Goal: Information Seeking & Learning: Compare options

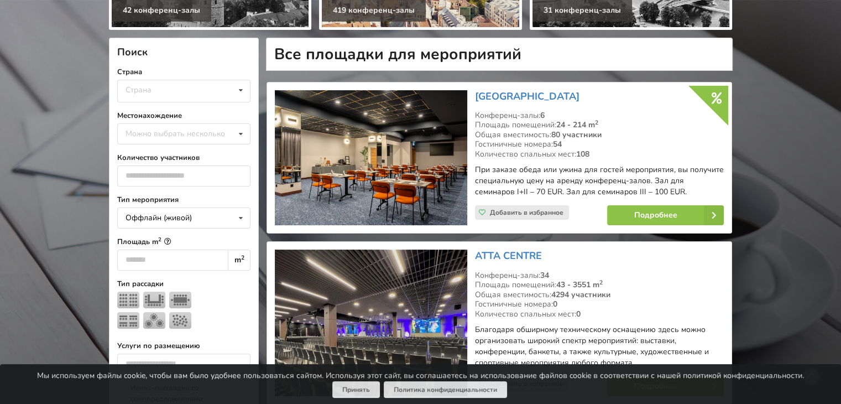
scroll to position [221, 0]
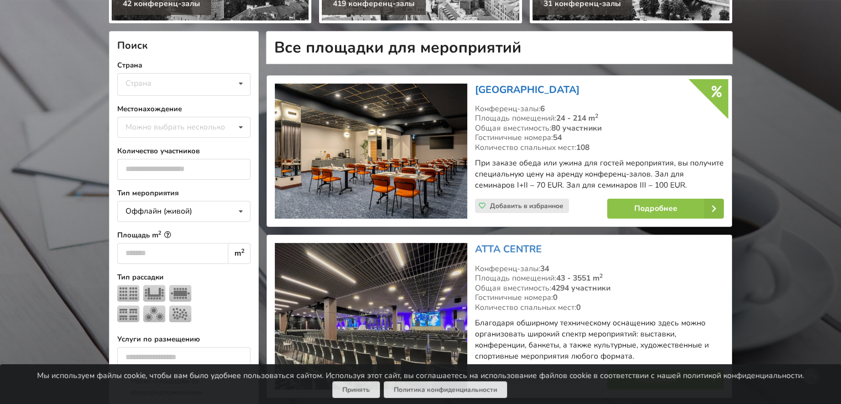
click link "[GEOGRAPHIC_DATA]"
click span "Добавить в избранное"
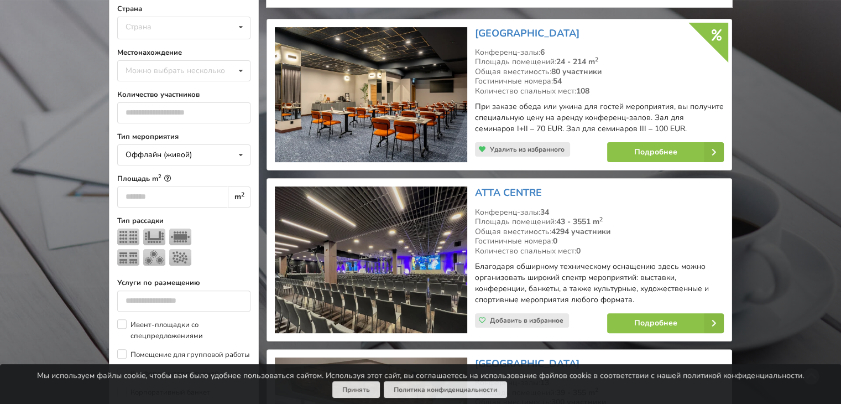
scroll to position [332, 0]
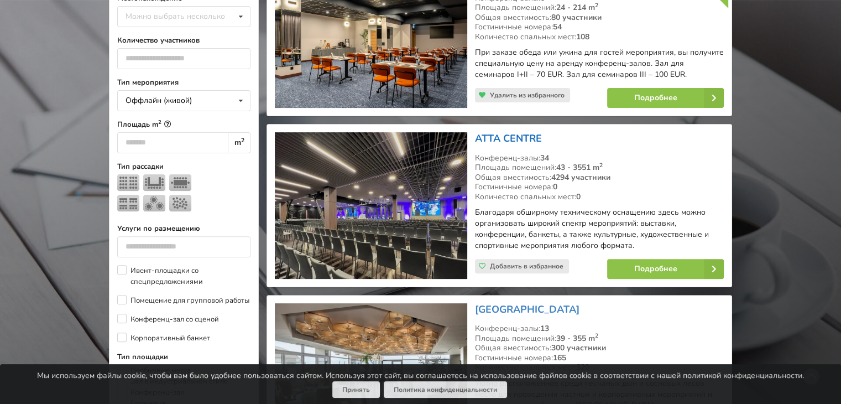
click link "ATTA CENTRE"
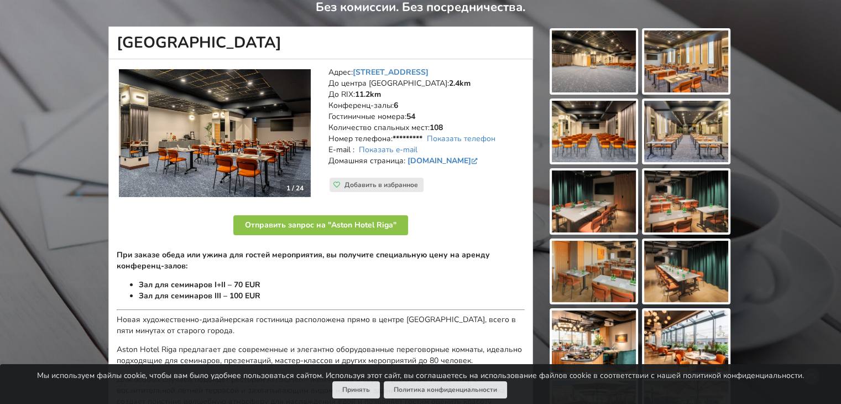
scroll to position [111, 0]
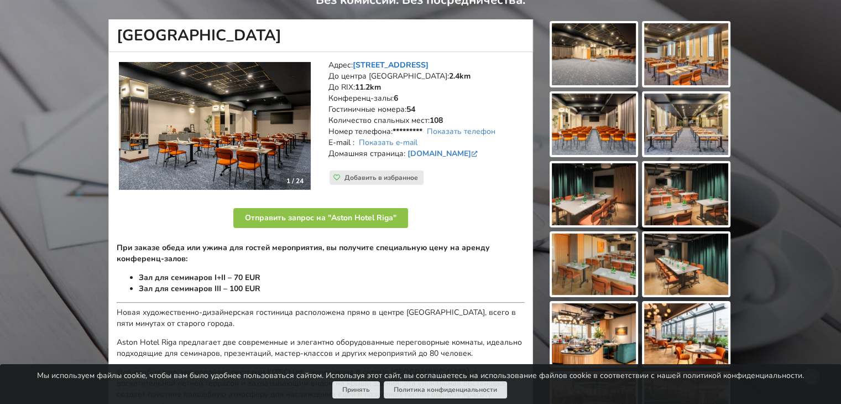
drag, startPoint x: 714, startPoint y: 175, endPoint x: 404, endPoint y: 60, distance: 330.7
click at [404, 60] on link "Brīvības iela 48/50, Рига" at bounding box center [391, 65] width 76 height 11
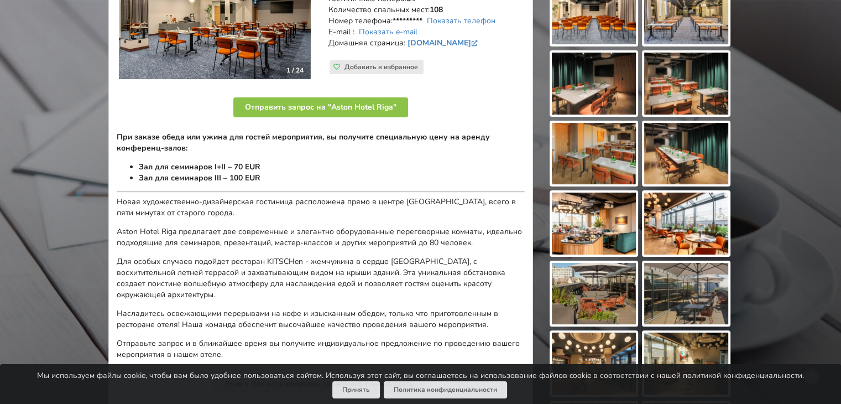
scroll to position [117, 0]
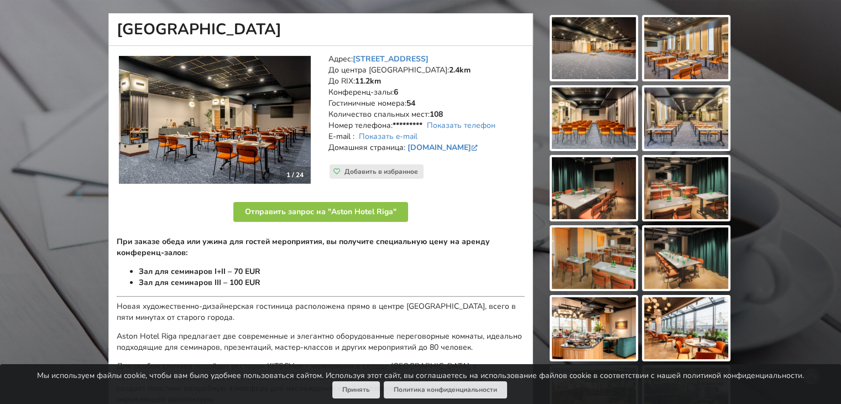
click at [254, 138] on img at bounding box center [215, 120] width 192 height 128
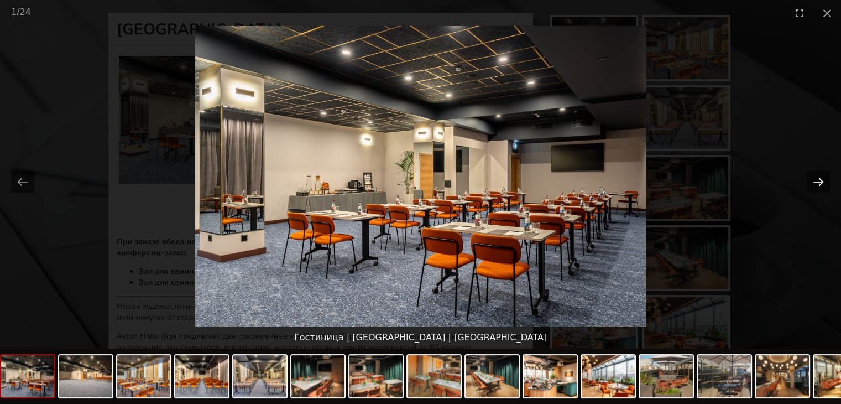
click at [816, 182] on button "Next slide" at bounding box center [818, 182] width 23 height 22
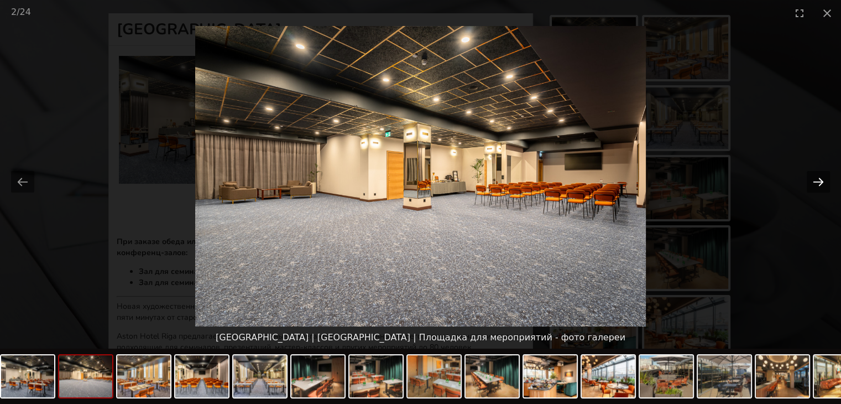
click at [816, 182] on button "Next slide" at bounding box center [818, 182] width 23 height 22
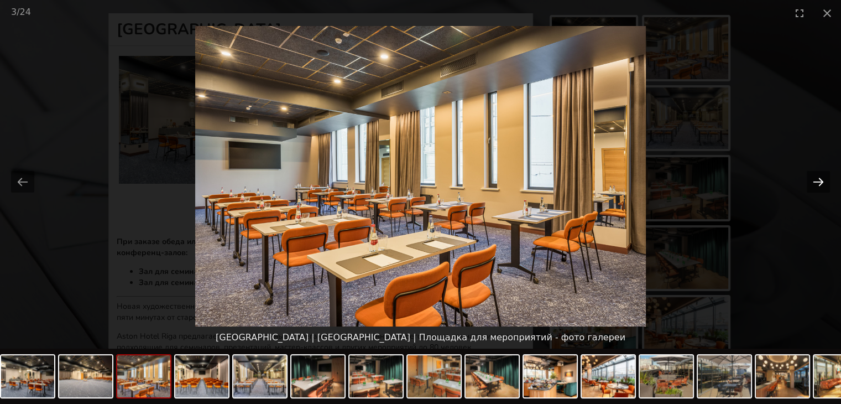
click at [816, 182] on button "Next slide" at bounding box center [818, 182] width 23 height 22
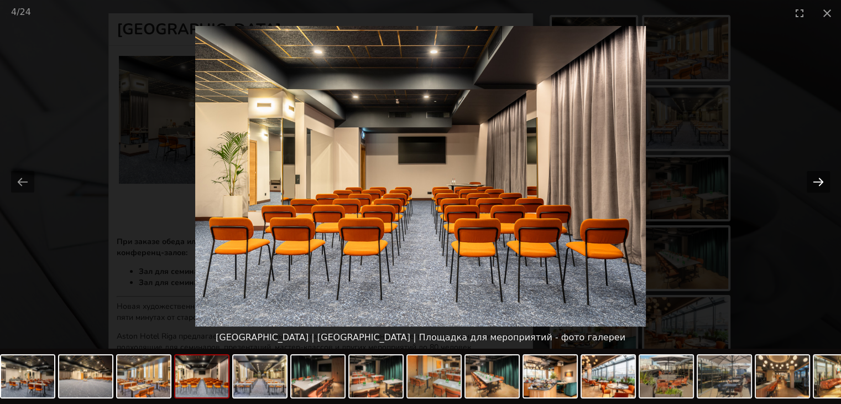
click at [816, 182] on button "Next slide" at bounding box center [818, 182] width 23 height 22
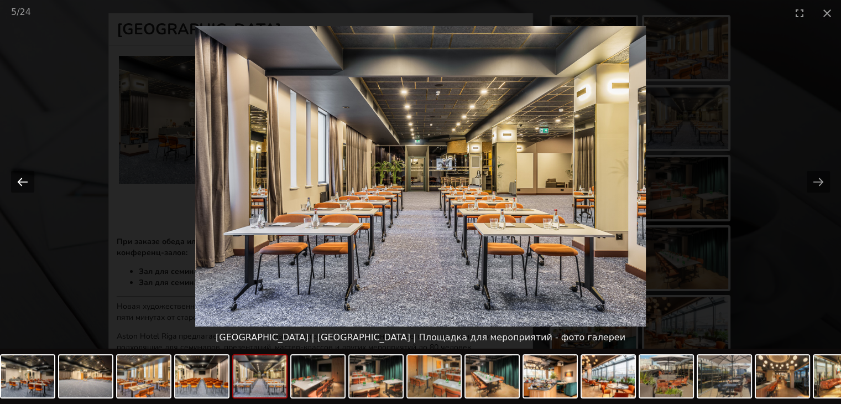
click at [13, 185] on button "Previous slide" at bounding box center [22, 182] width 23 height 22
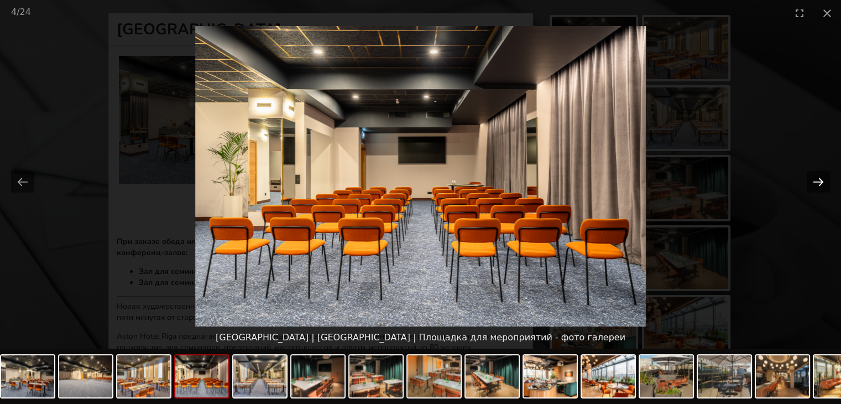
click at [815, 182] on button "Next slide" at bounding box center [818, 182] width 23 height 22
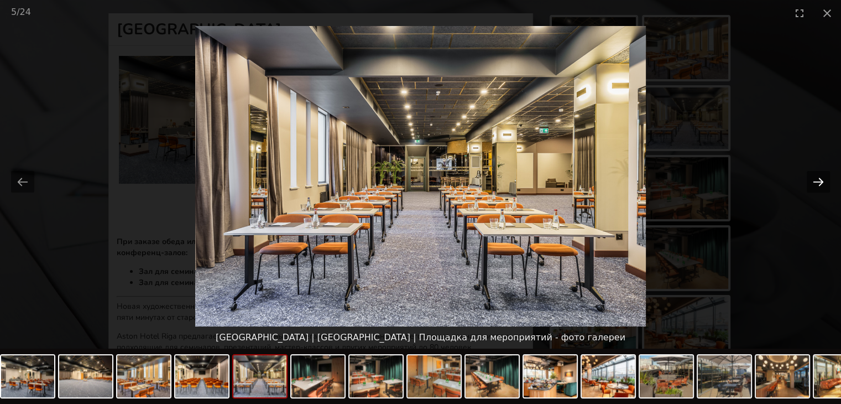
click at [813, 184] on button "Next slide" at bounding box center [818, 182] width 23 height 22
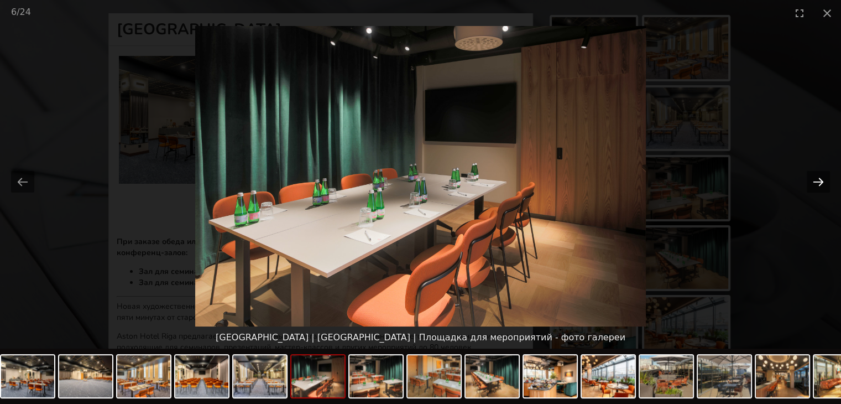
click at [817, 183] on button "Next slide" at bounding box center [818, 182] width 23 height 22
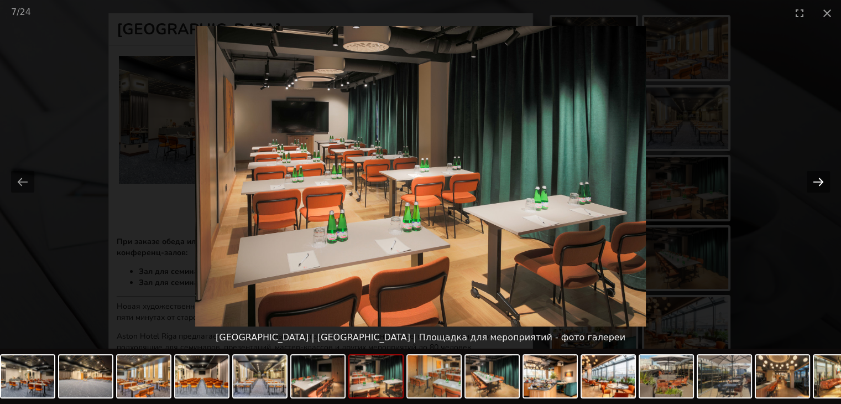
click at [817, 184] on button "Next slide" at bounding box center [818, 182] width 23 height 22
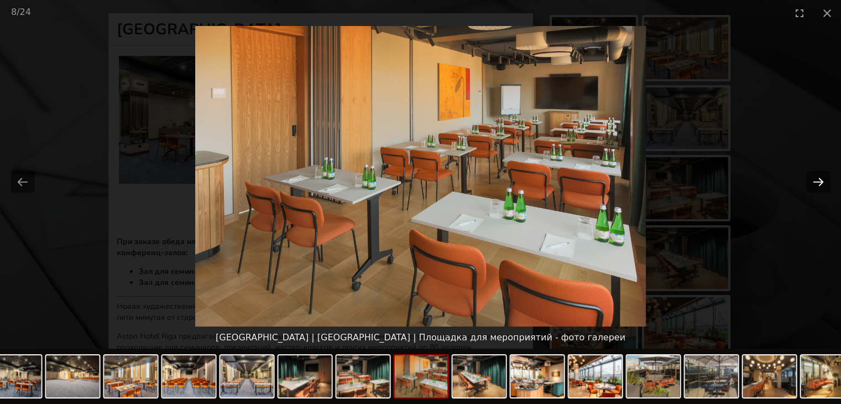
click at [817, 185] on button "Next slide" at bounding box center [818, 182] width 23 height 22
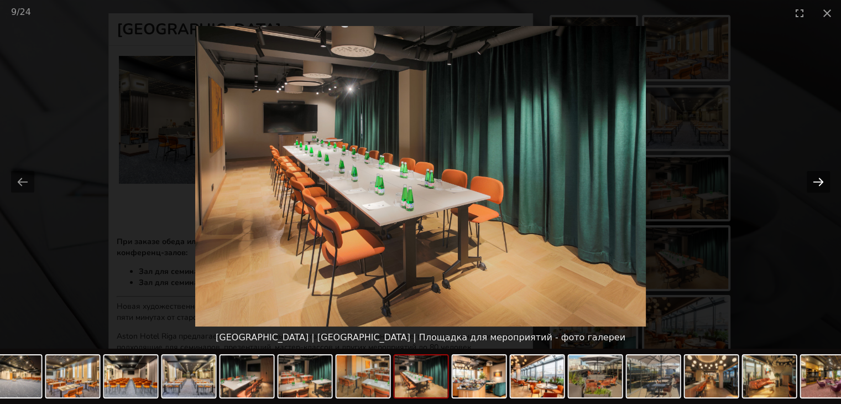
click at [816, 185] on button "Next slide" at bounding box center [818, 182] width 23 height 22
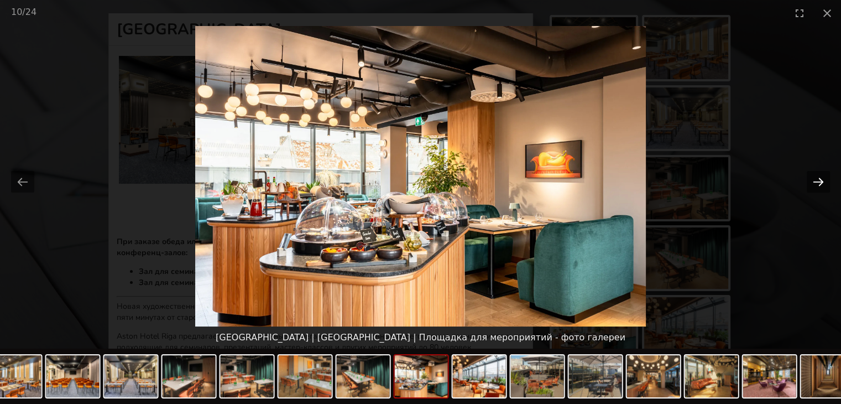
click at [816, 185] on button "Next slide" at bounding box center [818, 182] width 23 height 22
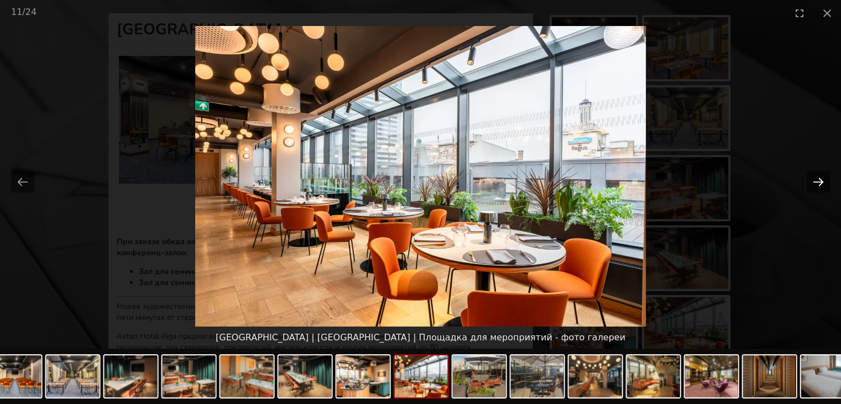
click at [814, 184] on button "Next slide" at bounding box center [818, 182] width 23 height 22
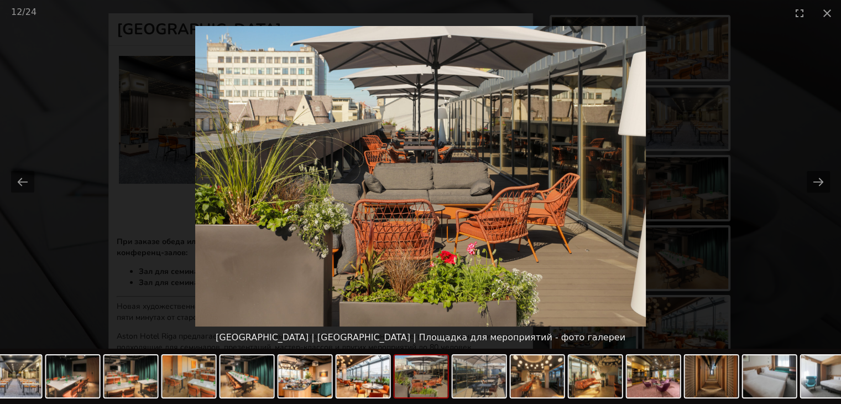
scroll to position [0, 0]
click at [798, 186] on picture at bounding box center [420, 176] width 841 height 300
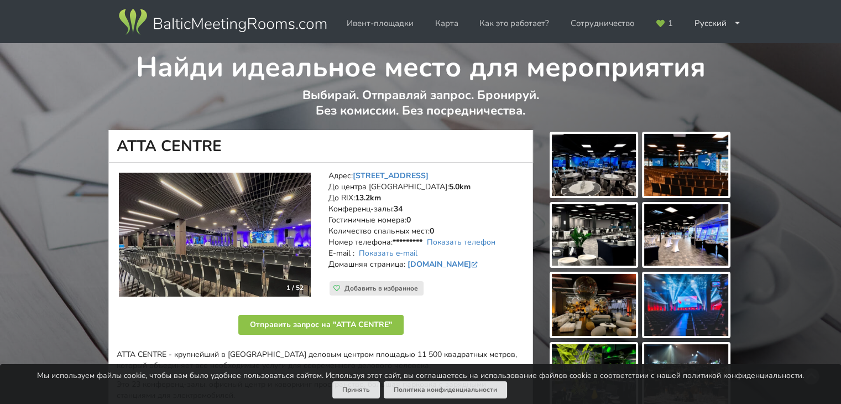
click at [252, 229] on img at bounding box center [215, 235] width 192 height 124
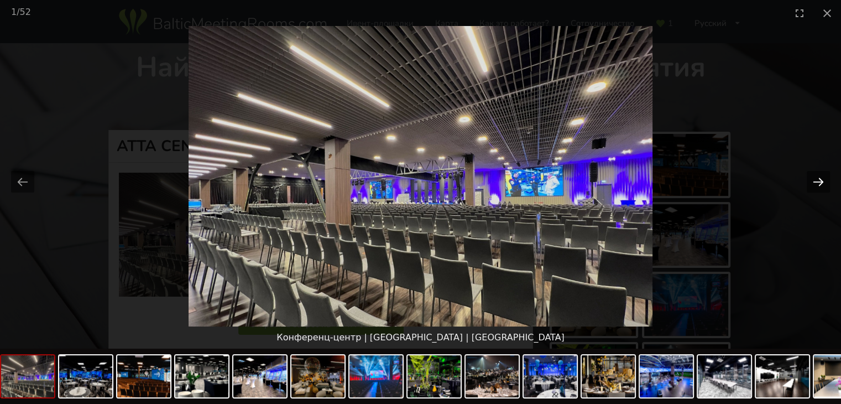
click at [812, 182] on button "Next slide" at bounding box center [818, 182] width 23 height 22
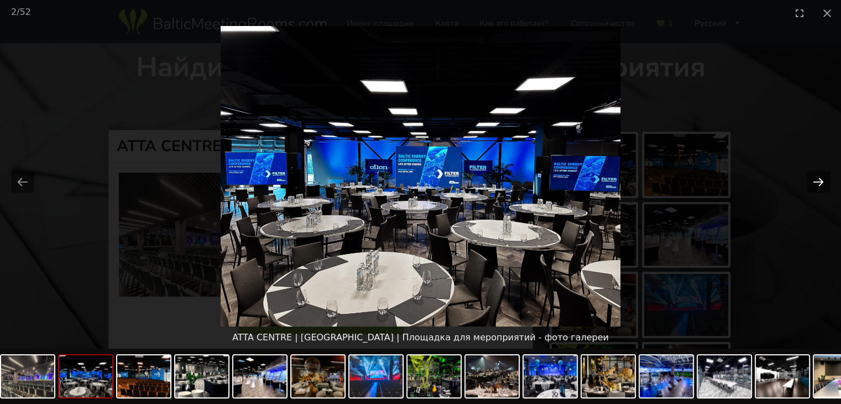
click at [812, 183] on button "Next slide" at bounding box center [818, 182] width 23 height 22
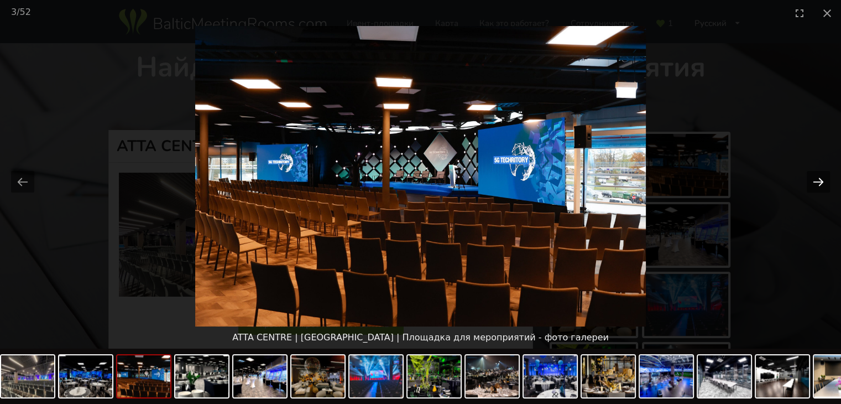
click at [818, 184] on button "Next slide" at bounding box center [818, 182] width 23 height 22
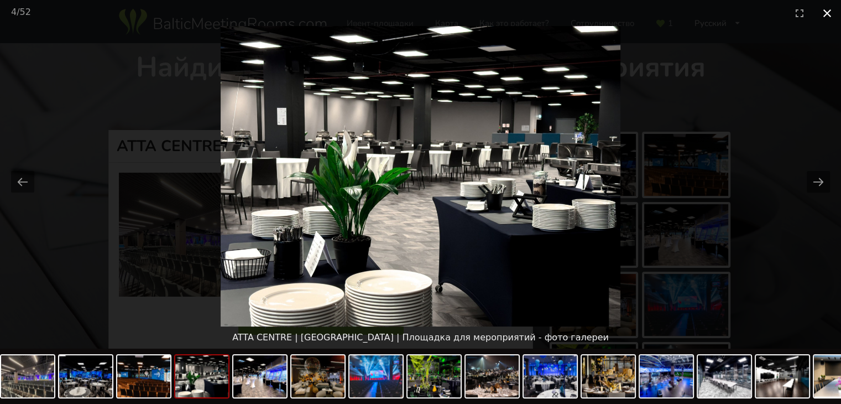
click at [823, 14] on button "Close gallery" at bounding box center [827, 13] width 28 height 26
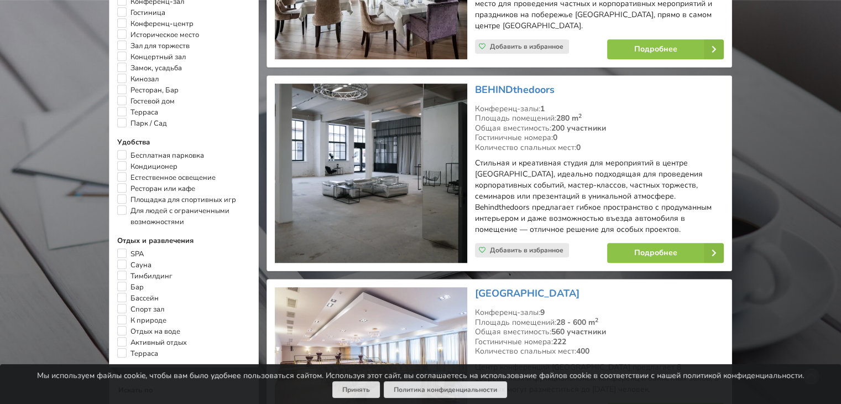
scroll to position [829, 0]
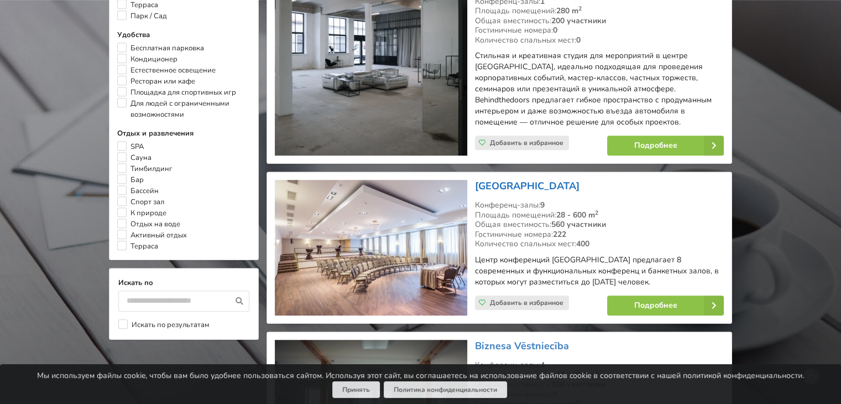
click at [494, 190] on link "Bellevue Park Hotel Riga" at bounding box center [527, 185] width 105 height 13
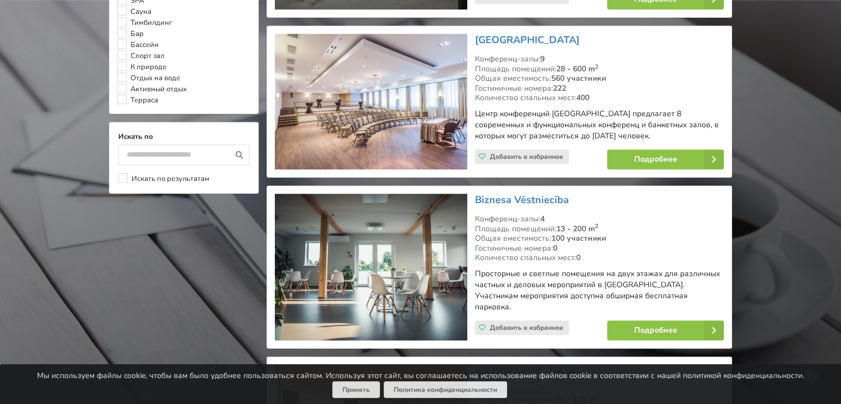
scroll to position [995, 0]
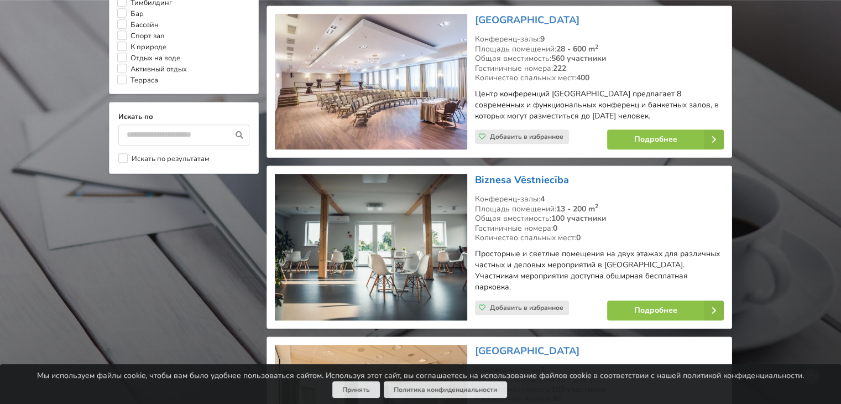
click at [509, 176] on link "Biznesa Vēstniecība" at bounding box center [522, 179] width 94 height 13
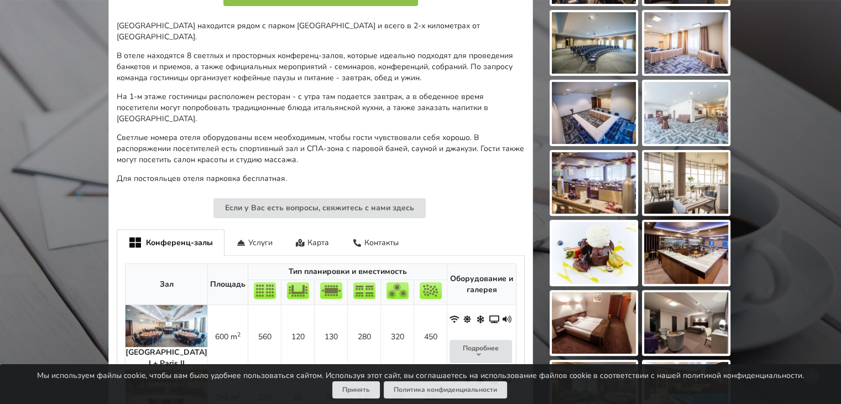
scroll to position [442, 0]
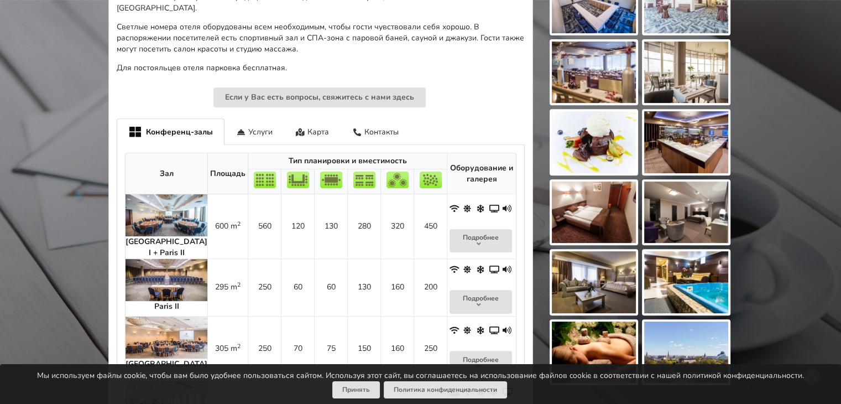
click at [165, 205] on img at bounding box center [167, 215] width 82 height 42
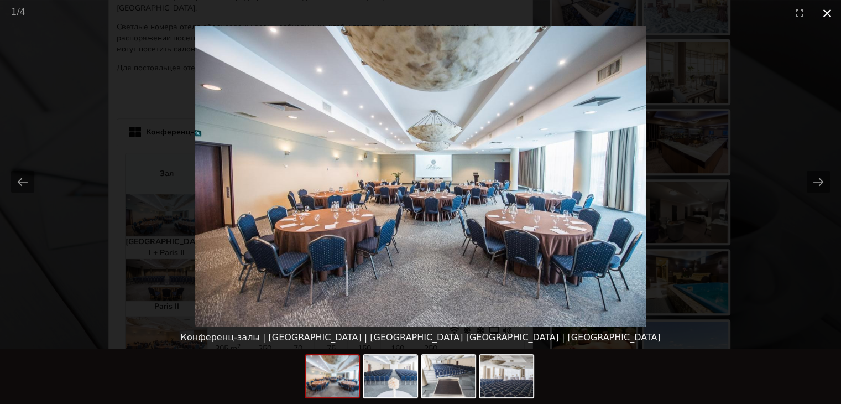
click at [825, 15] on button "Close gallery" at bounding box center [827, 13] width 28 height 26
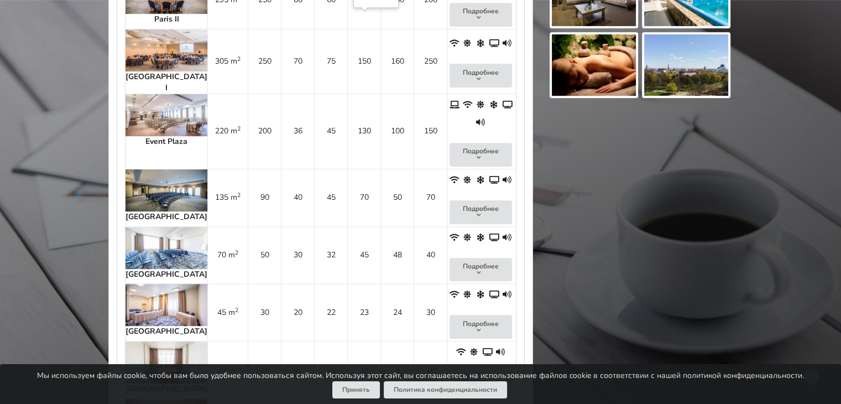
scroll to position [885, 0]
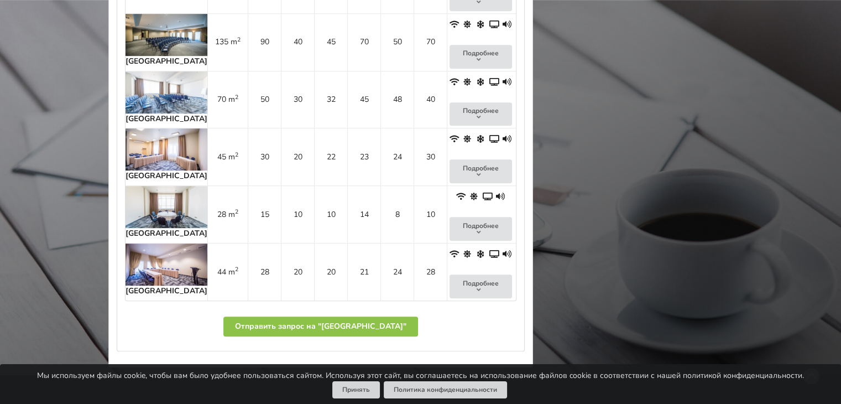
click at [161, 71] on img at bounding box center [167, 92] width 82 height 42
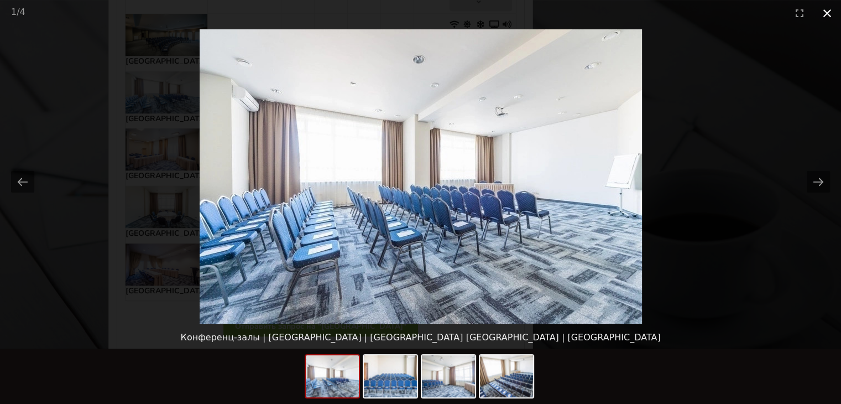
click at [829, 11] on button "Close gallery" at bounding box center [827, 13] width 28 height 26
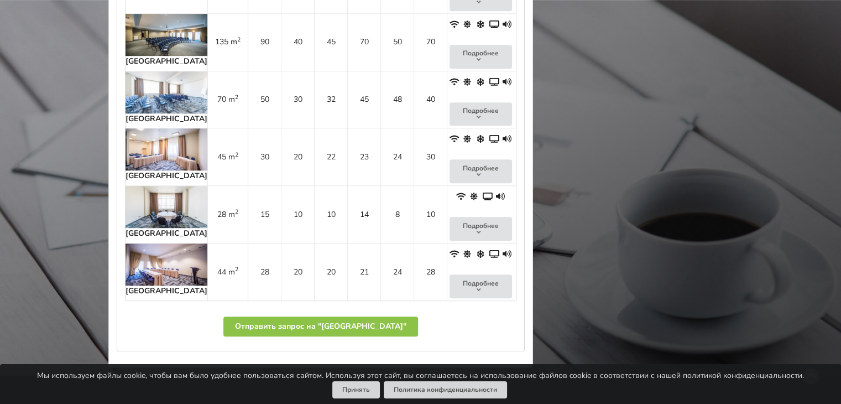
click at [167, 243] on img at bounding box center [167, 264] width 82 height 42
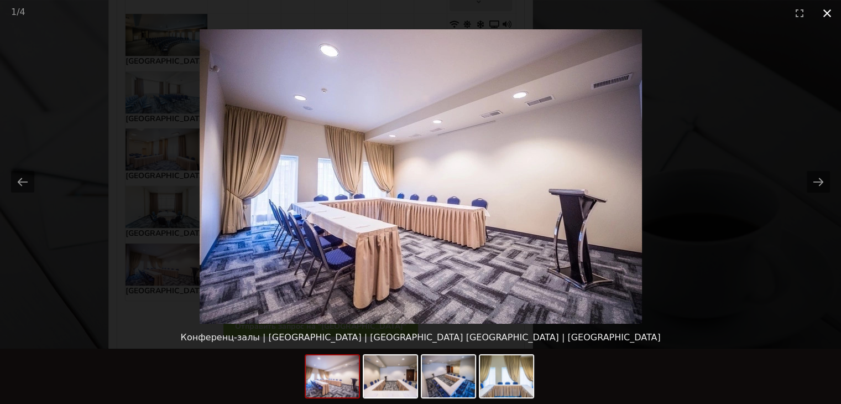
click at [828, 12] on button "Close gallery" at bounding box center [827, 13] width 28 height 26
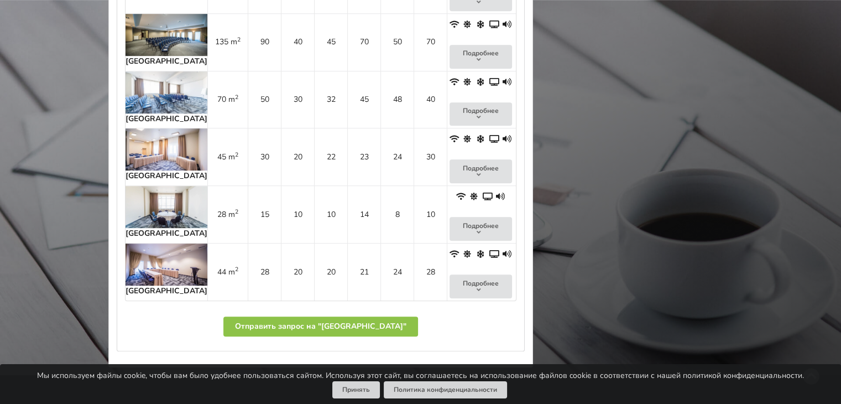
click at [159, 128] on img at bounding box center [167, 149] width 82 height 42
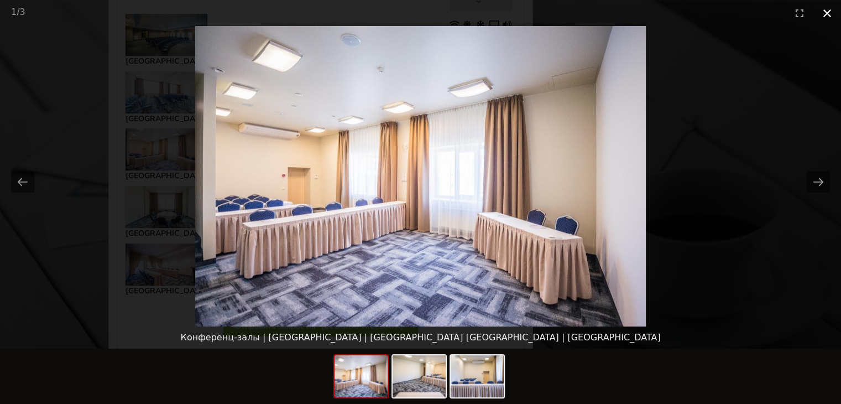
click at [833, 13] on button "Close gallery" at bounding box center [827, 13] width 28 height 26
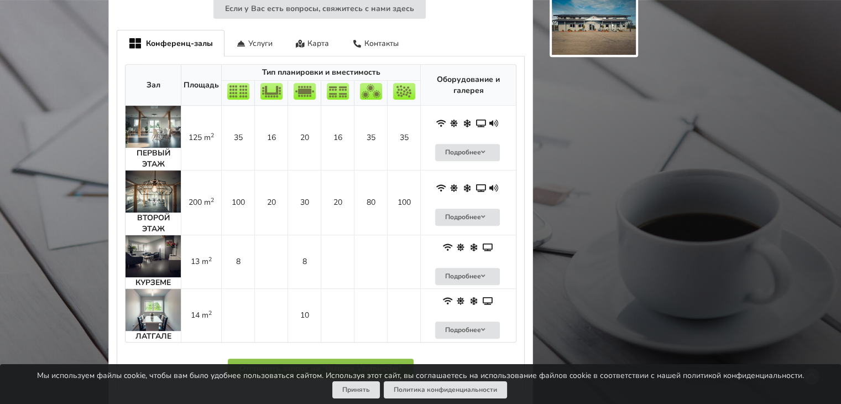
scroll to position [498, 0]
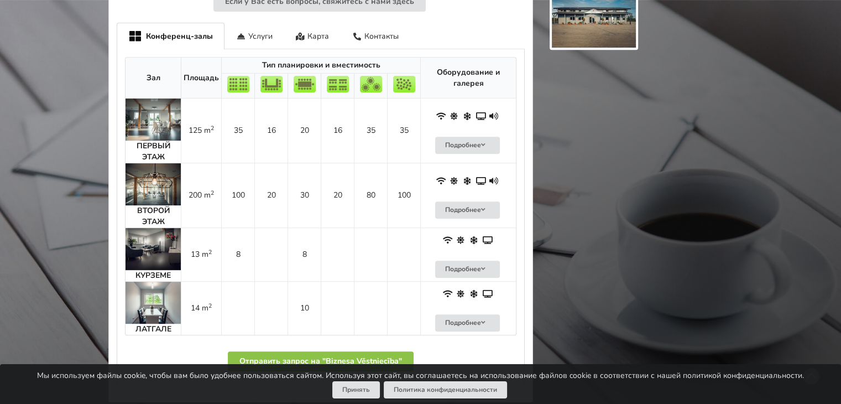
click at [156, 107] on img at bounding box center [153, 119] width 55 height 42
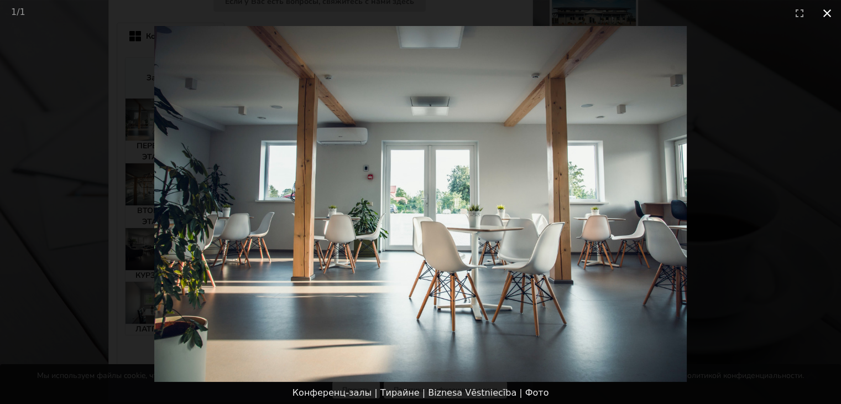
click at [825, 14] on button "Close gallery" at bounding box center [827, 13] width 28 height 26
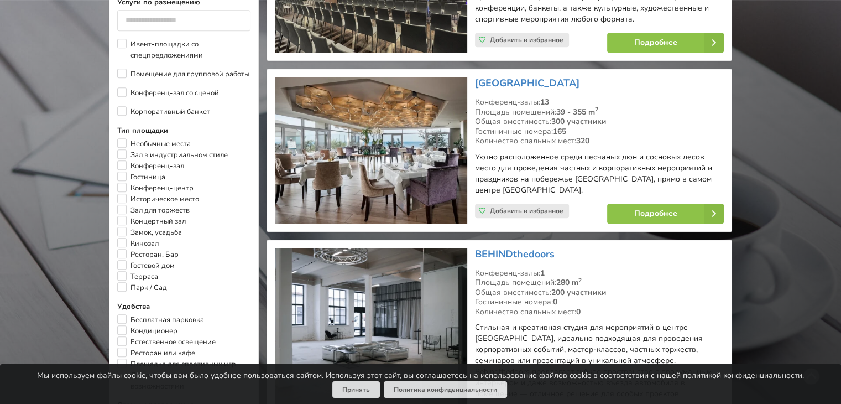
scroll to position [553, 0]
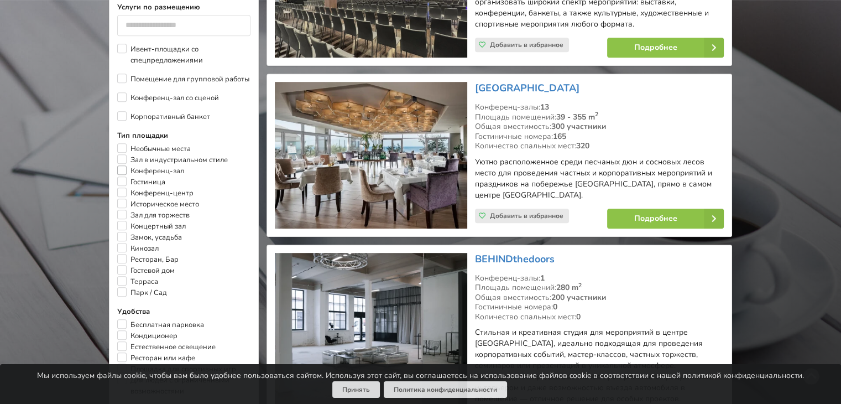
click at [123, 173] on label "Конференц-зал" at bounding box center [150, 170] width 67 height 11
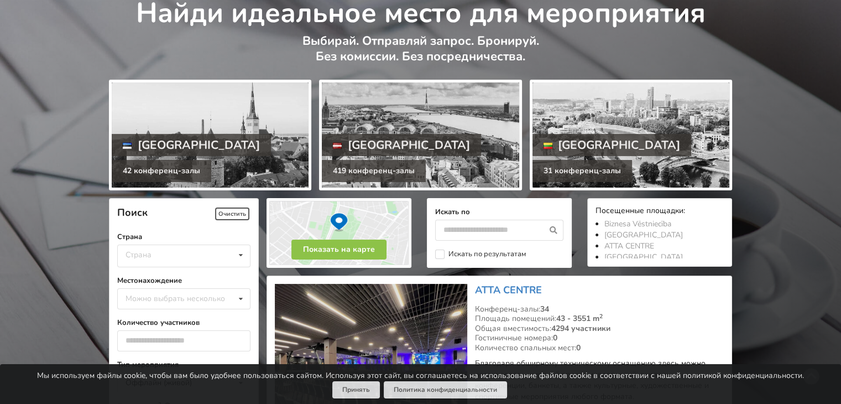
scroll to position [166, 0]
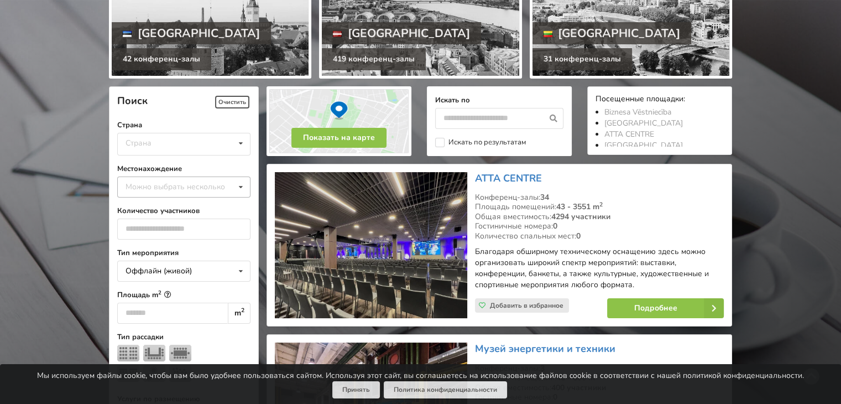
click at [242, 187] on icon at bounding box center [241, 187] width 16 height 20
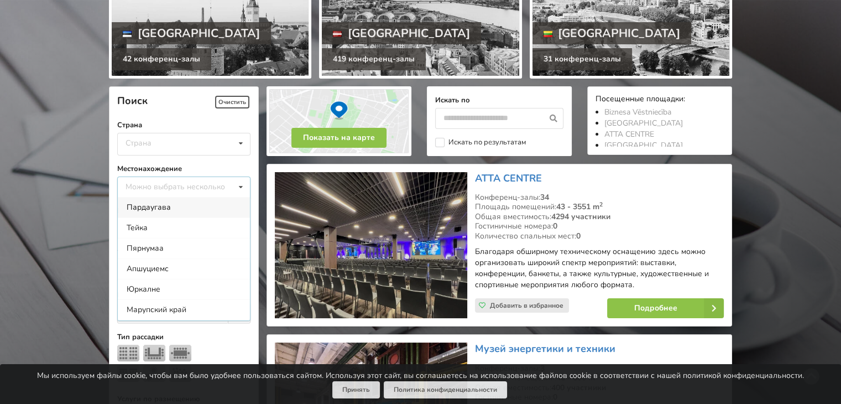
click at [241, 187] on icon at bounding box center [241, 187] width 16 height 20
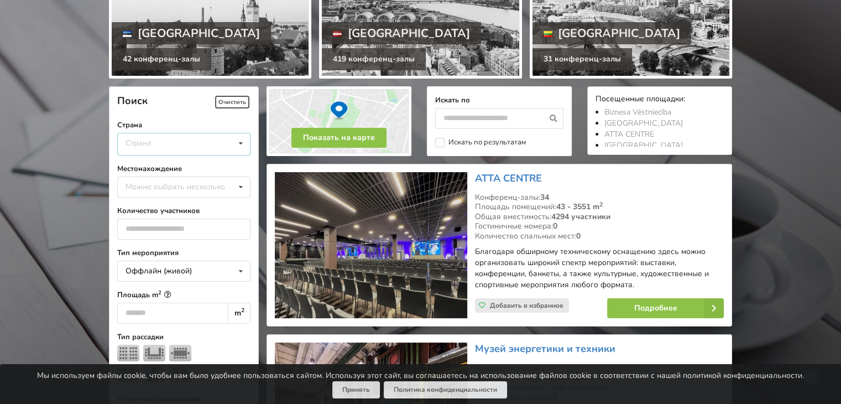
click at [232, 144] on div "Страна Латвия [GEOGRAPHIC_DATA] [GEOGRAPHIC_DATA]" at bounding box center [183, 144] width 133 height 23
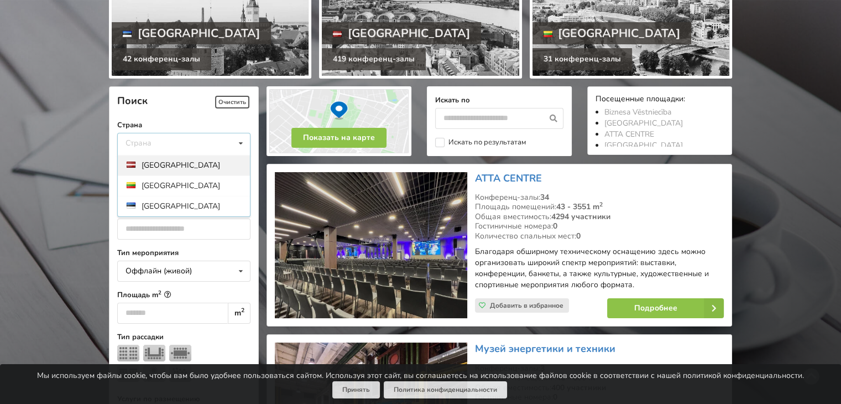
click at [169, 160] on div "[GEOGRAPHIC_DATA]" at bounding box center [184, 165] width 132 height 20
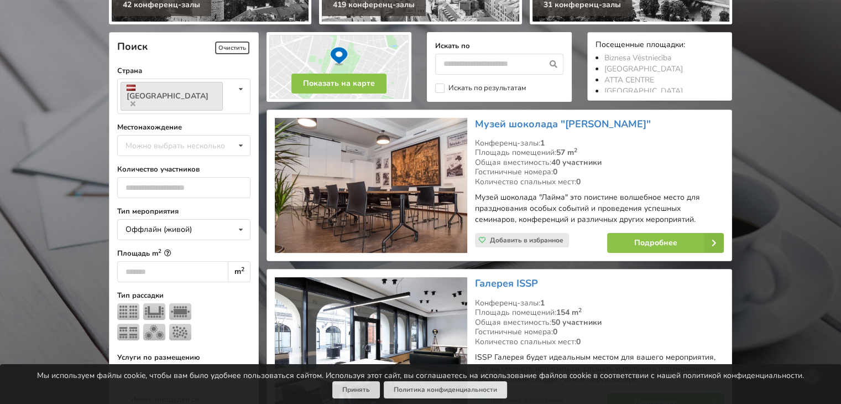
scroll to position [248, 0]
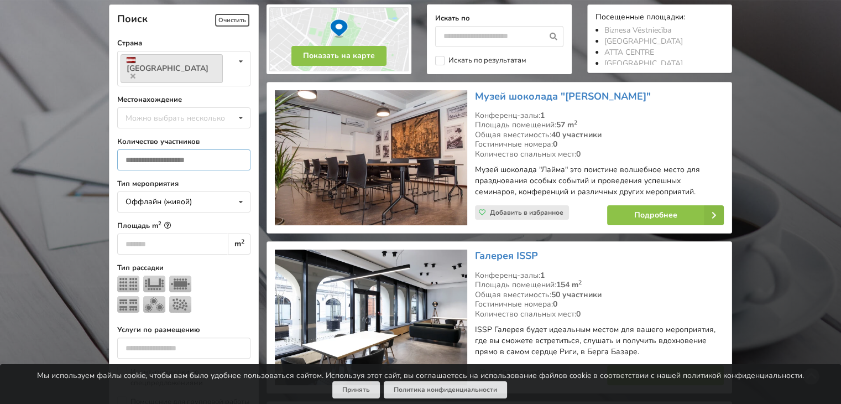
click at [238, 149] on input "*" at bounding box center [183, 159] width 133 height 21
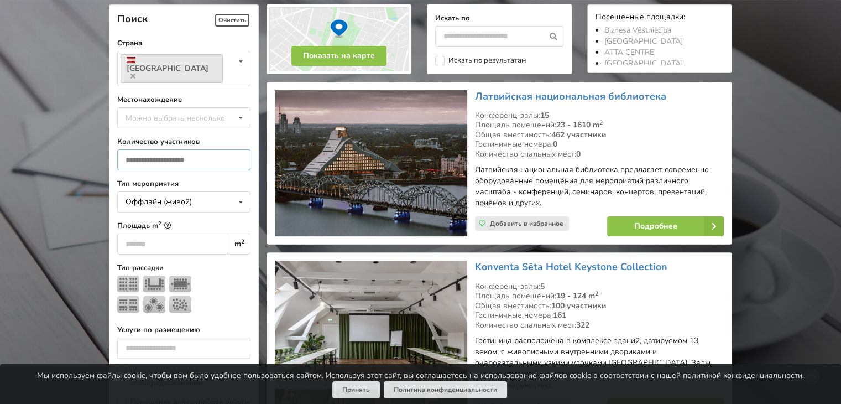
drag, startPoint x: 178, startPoint y: 144, endPoint x: 106, endPoint y: 140, distance: 72.0
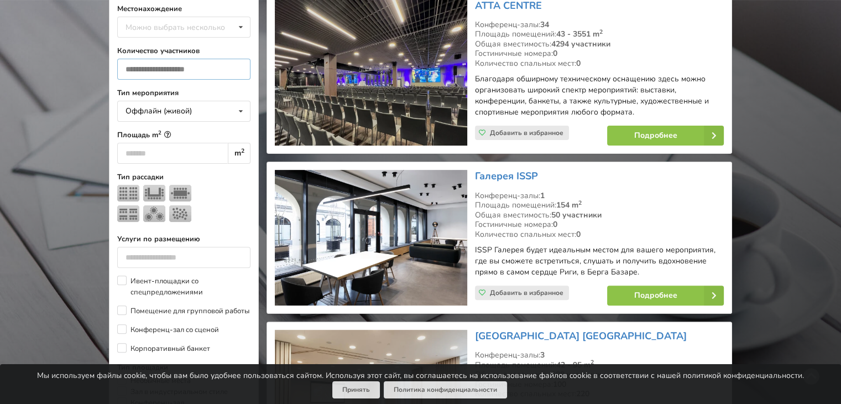
scroll to position [358, 0]
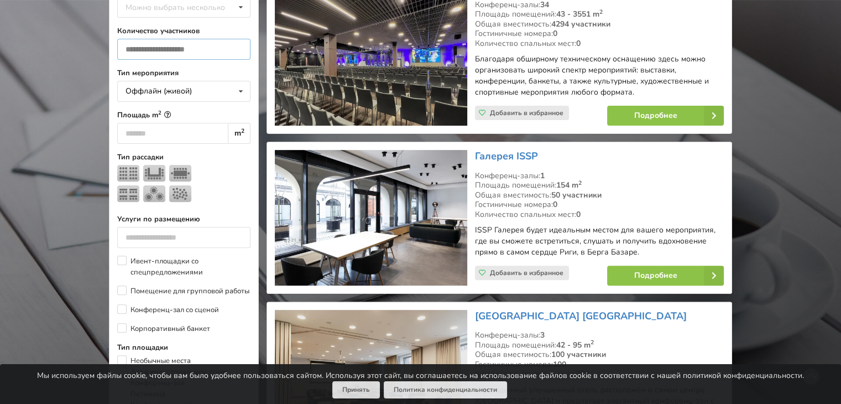
type input "**"
drag, startPoint x: 80, startPoint y: 137, endPoint x: 75, endPoint y: 107, distance: 30.3
click at [125, 165] on img at bounding box center [128, 173] width 22 height 17
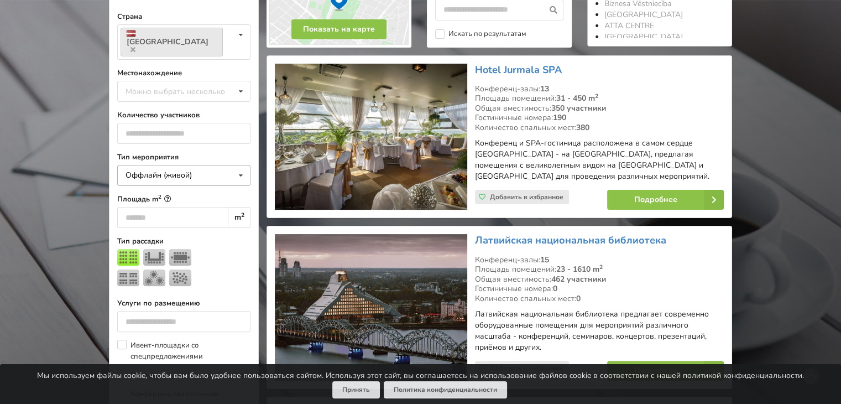
scroll to position [248, 0]
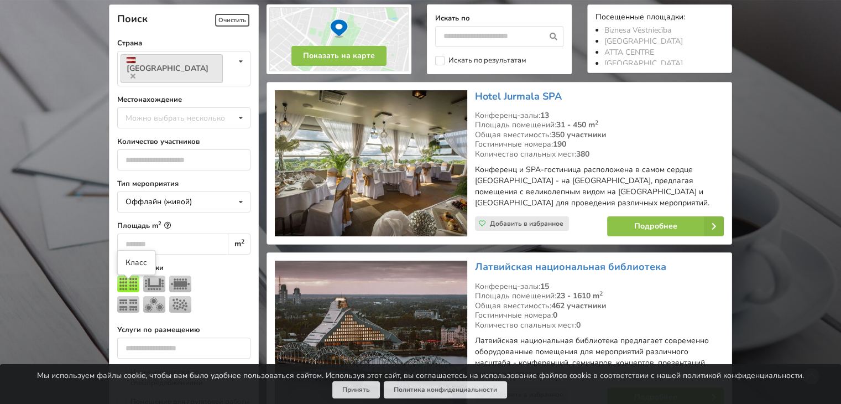
click at [123, 296] on img at bounding box center [128, 304] width 22 height 17
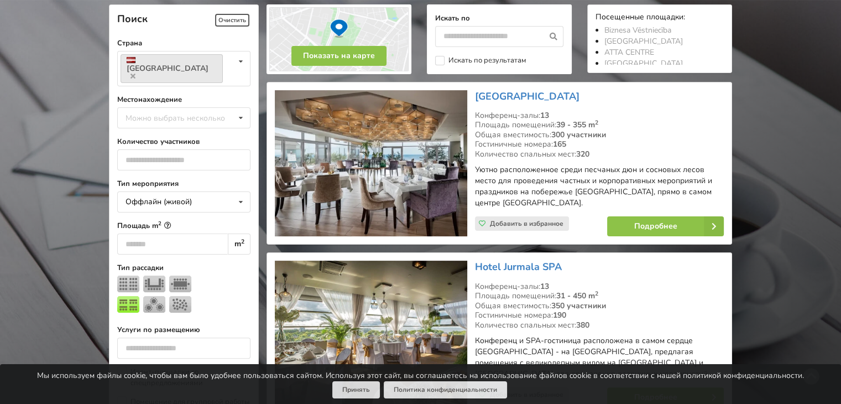
click at [129, 275] on img at bounding box center [128, 283] width 22 height 17
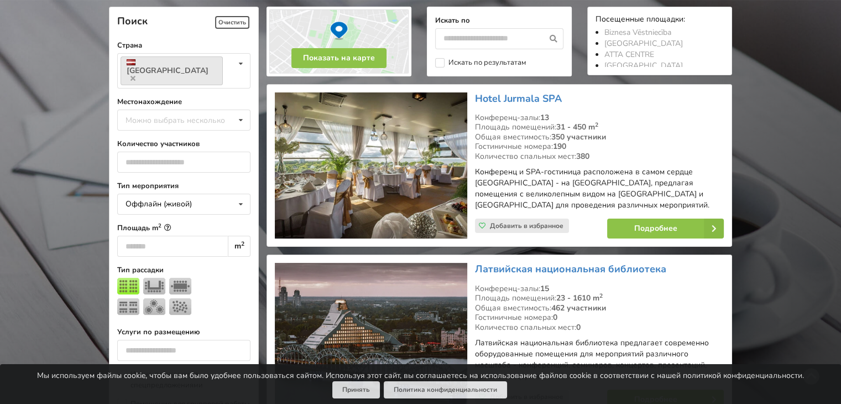
scroll to position [248, 0]
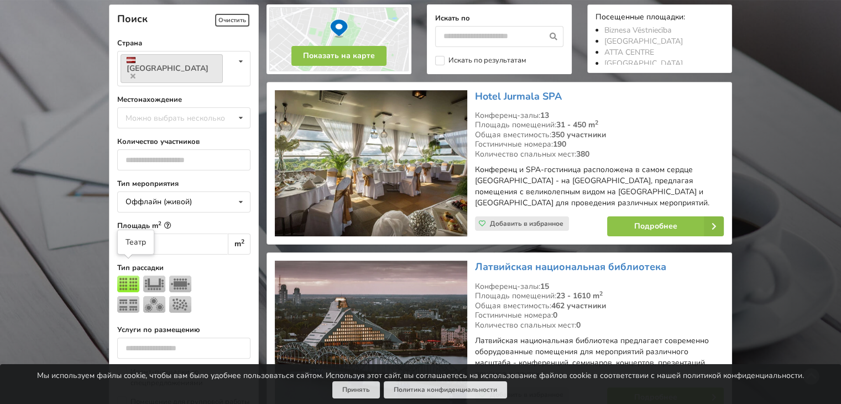
click at [126, 275] on img at bounding box center [128, 283] width 22 height 17
click at [210, 275] on div at bounding box center [183, 295] width 133 height 41
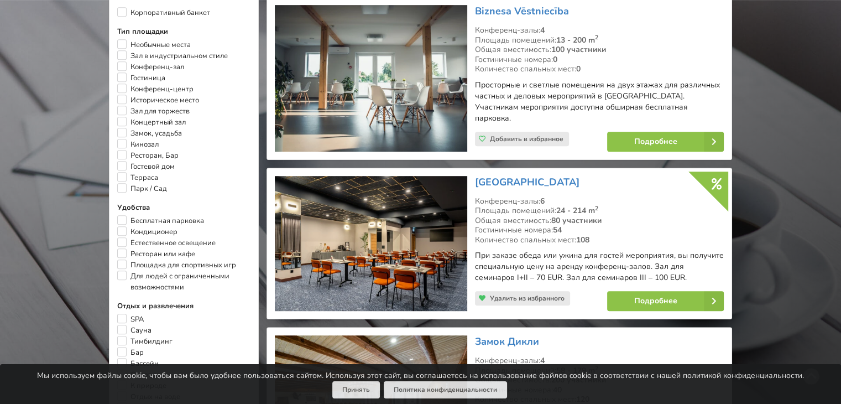
scroll to position [801, 0]
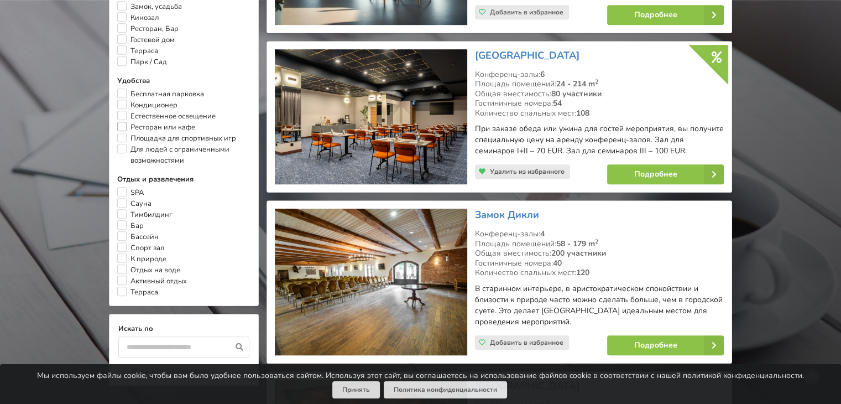
click at [124, 122] on label "Ресторан или кафе" at bounding box center [156, 127] width 78 height 11
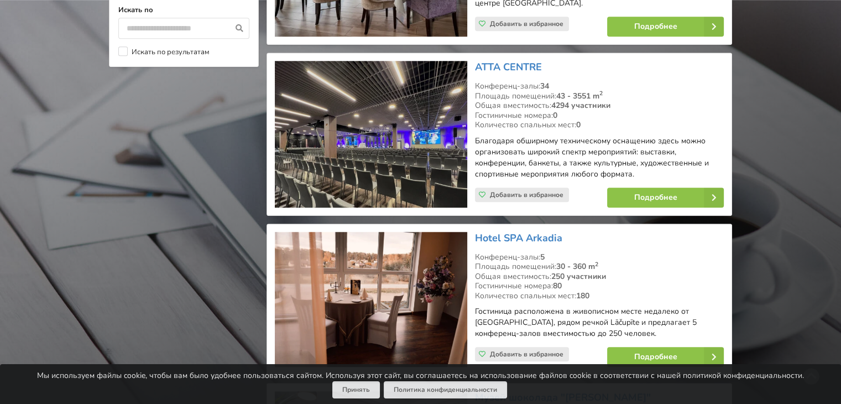
scroll to position [1217, 0]
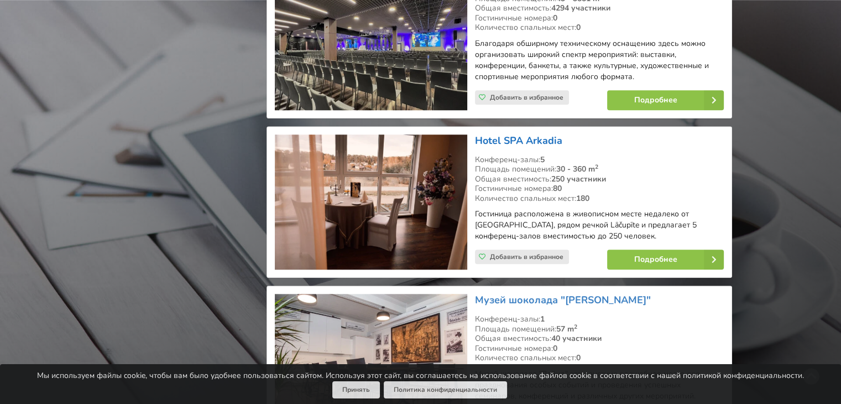
click at [532, 134] on link "Hotel SPA Arkadia" at bounding box center [518, 140] width 87 height 13
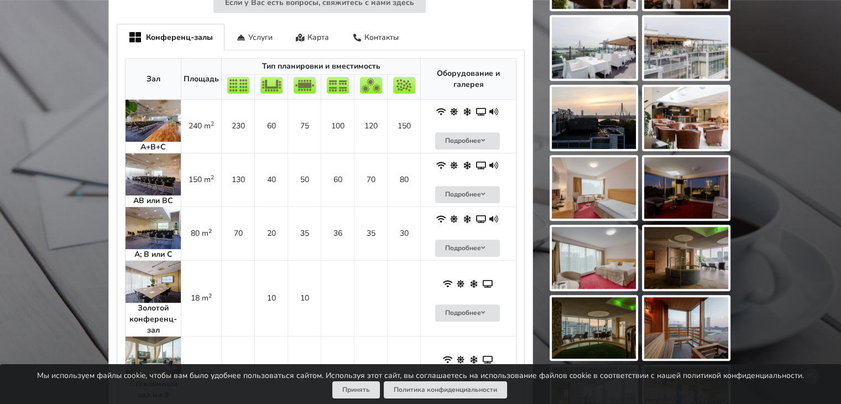
scroll to position [498, 0]
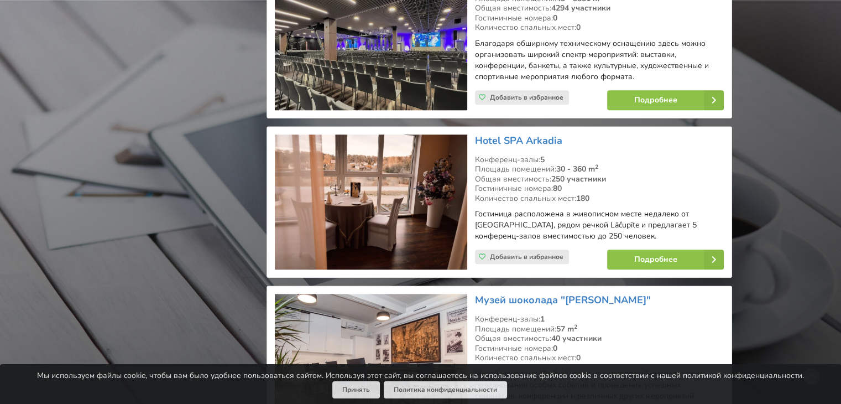
scroll to position [1327, 0]
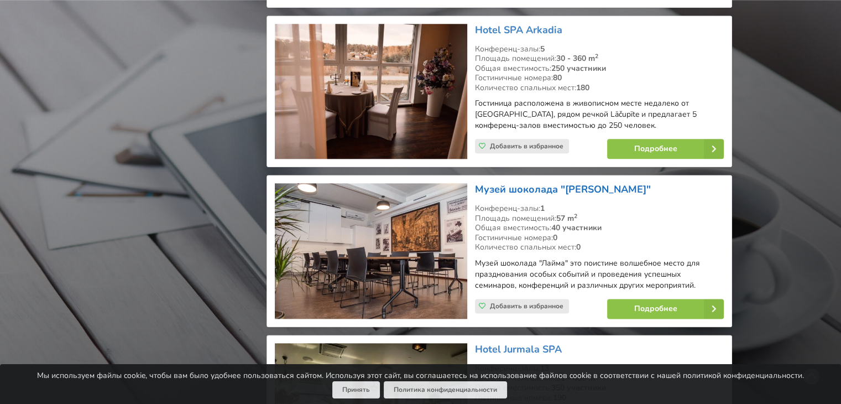
click at [522, 182] on link "Музей шоколада "[PERSON_NAME]"" at bounding box center [563, 188] width 176 height 13
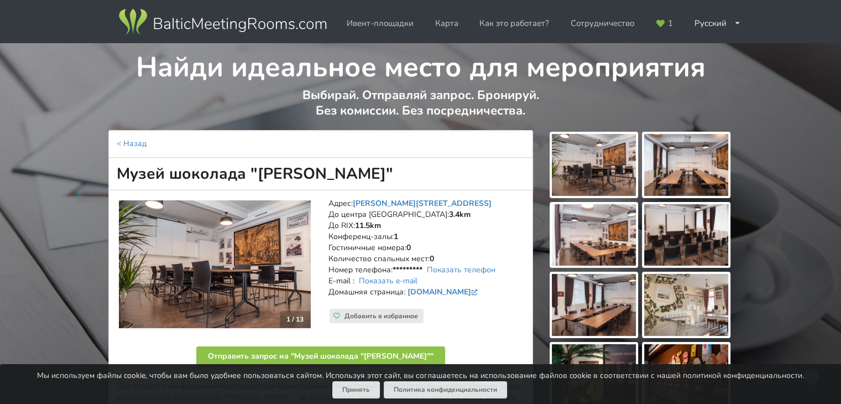
click at [586, 172] on img at bounding box center [594, 165] width 84 height 62
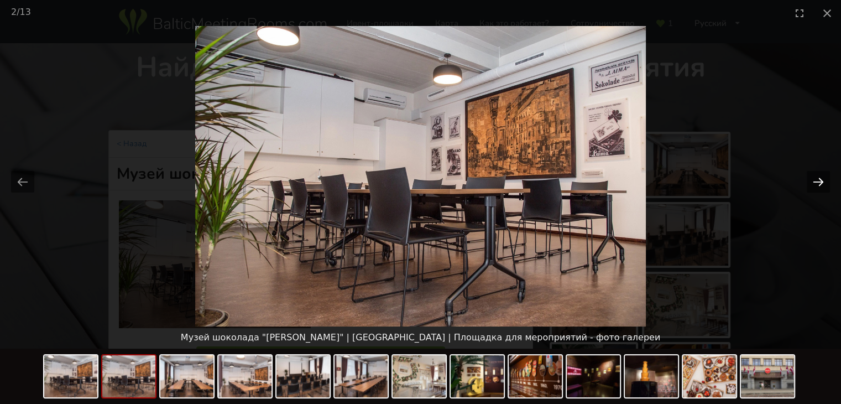
click at [812, 182] on button "Next slide" at bounding box center [818, 182] width 23 height 22
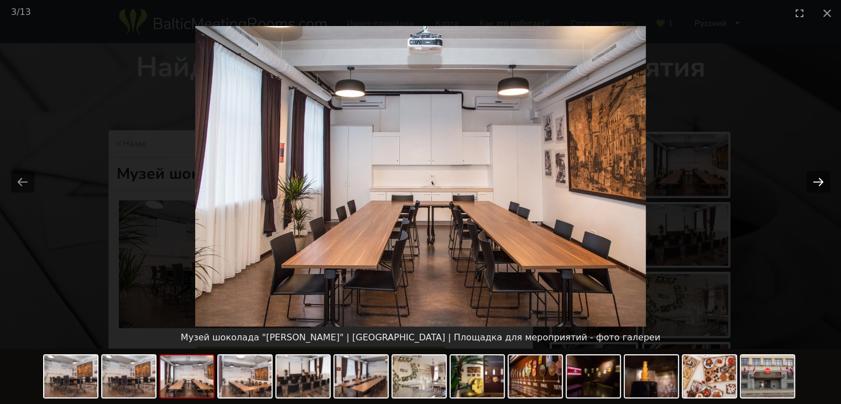
click at [812, 181] on button "Next slide" at bounding box center [818, 182] width 23 height 22
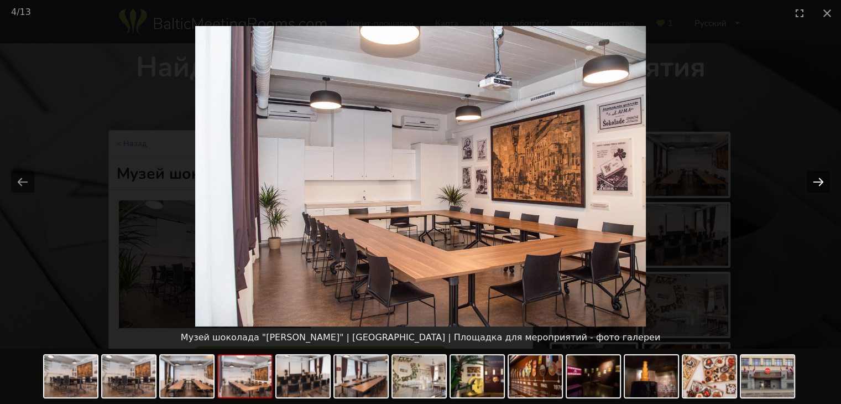
click at [811, 181] on button "Next slide" at bounding box center [818, 182] width 23 height 22
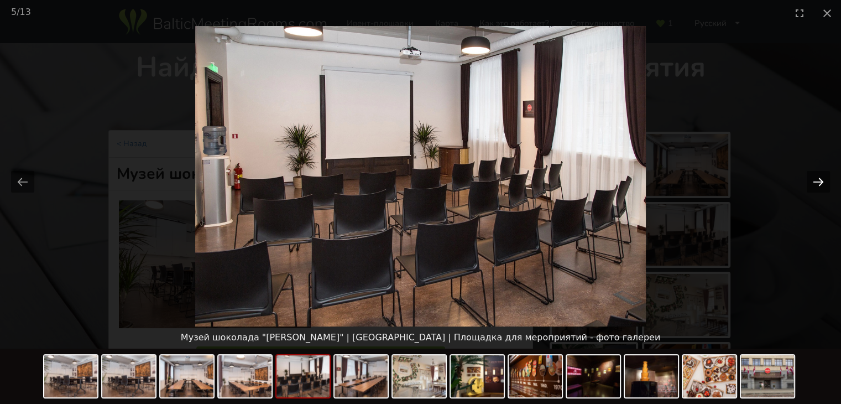
click at [819, 184] on button "Next slide" at bounding box center [818, 182] width 23 height 22
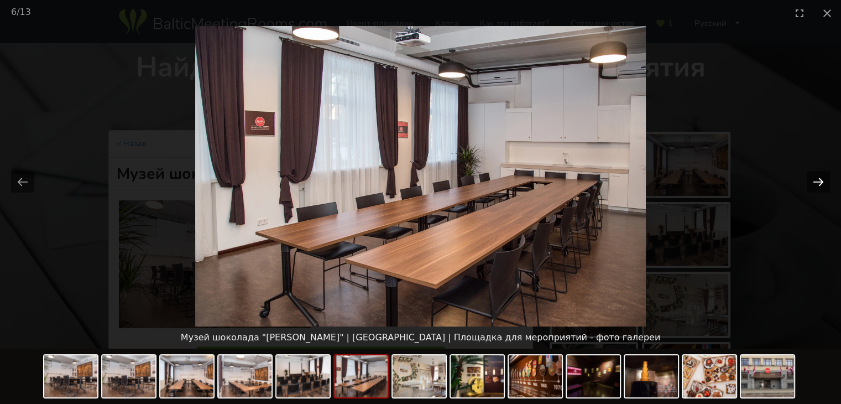
click at [819, 184] on button "Next slide" at bounding box center [818, 182] width 23 height 22
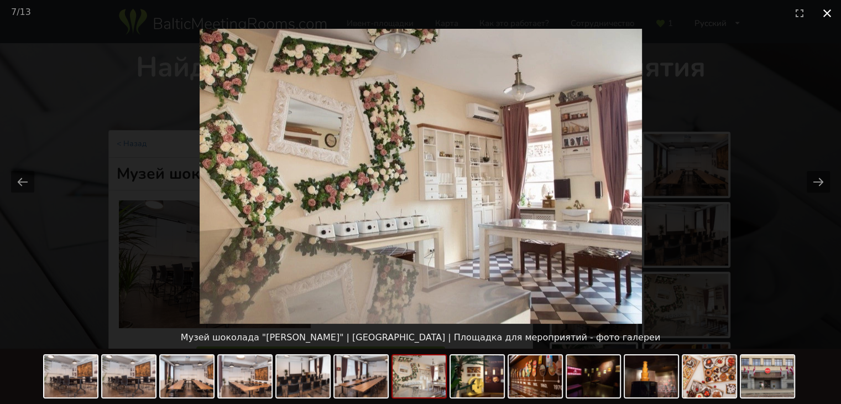
click at [821, 17] on button "Close gallery" at bounding box center [827, 13] width 28 height 26
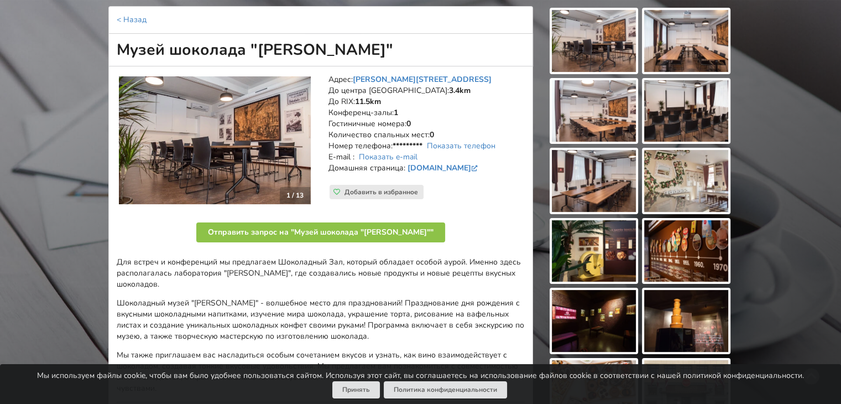
scroll to position [276, 0]
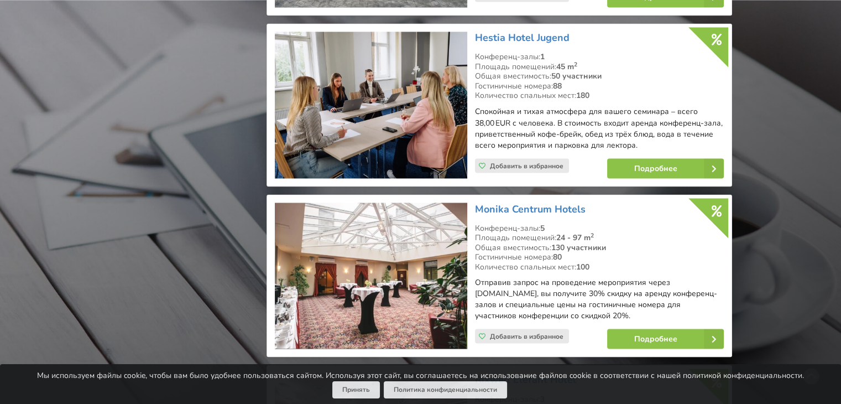
scroll to position [2046, 0]
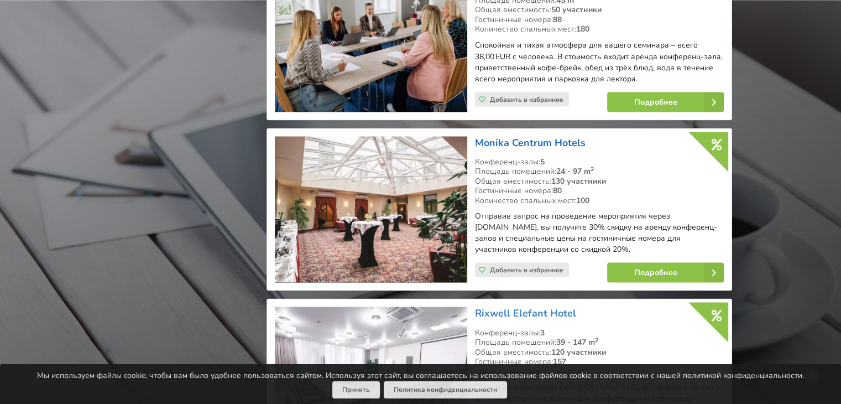
click at [502, 135] on link "Monika Centrum Hotels" at bounding box center [530, 141] width 111 height 13
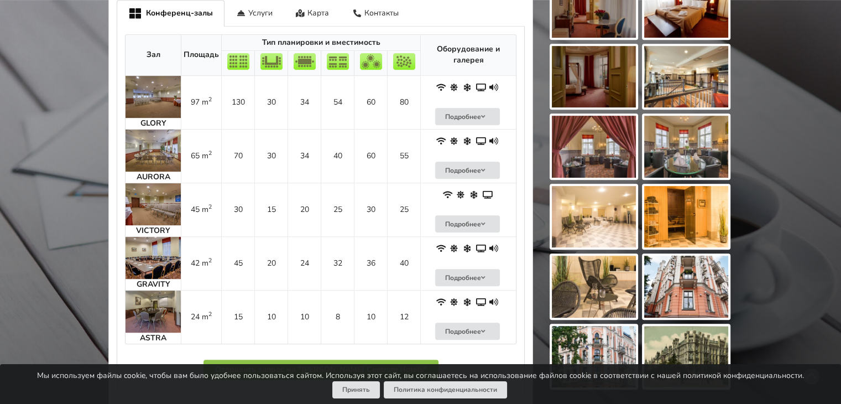
scroll to position [719, 0]
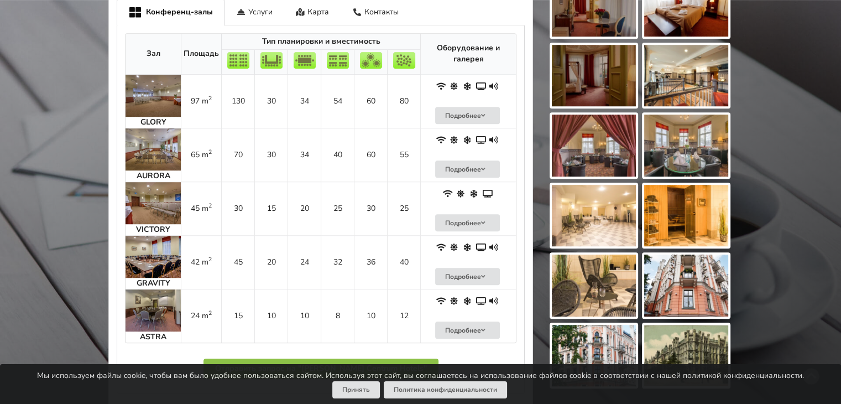
click at [170, 217] on img at bounding box center [153, 203] width 55 height 42
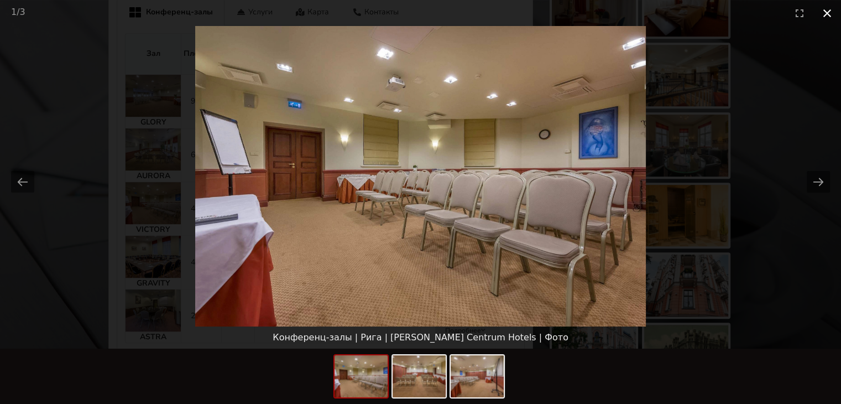
click at [825, 14] on button "Close gallery" at bounding box center [827, 13] width 28 height 26
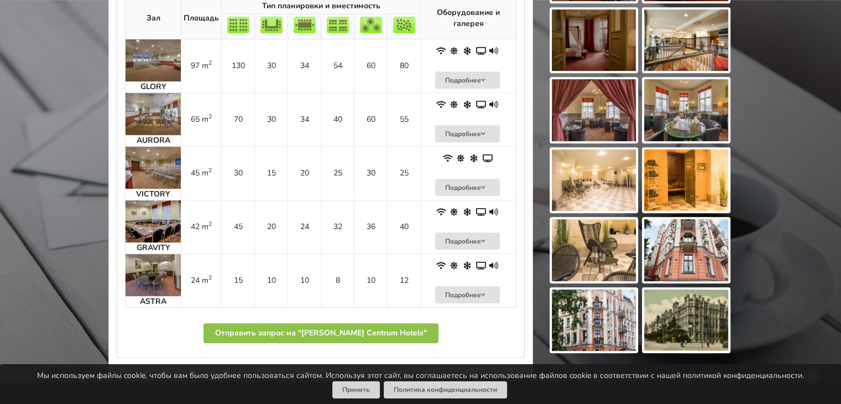
scroll to position [774, 0]
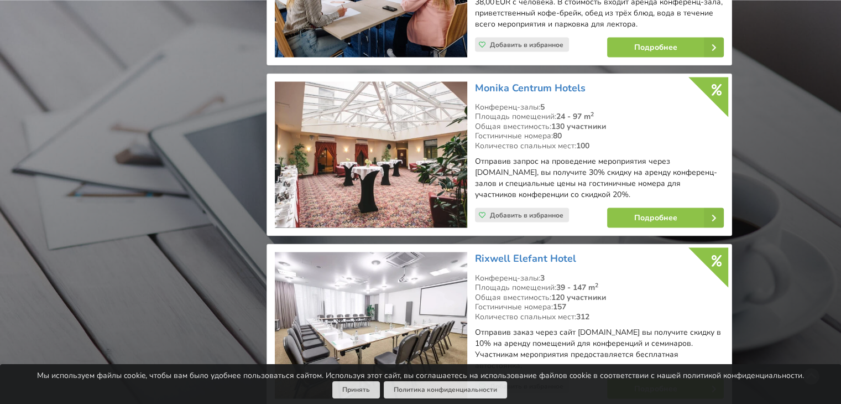
scroll to position [2157, 0]
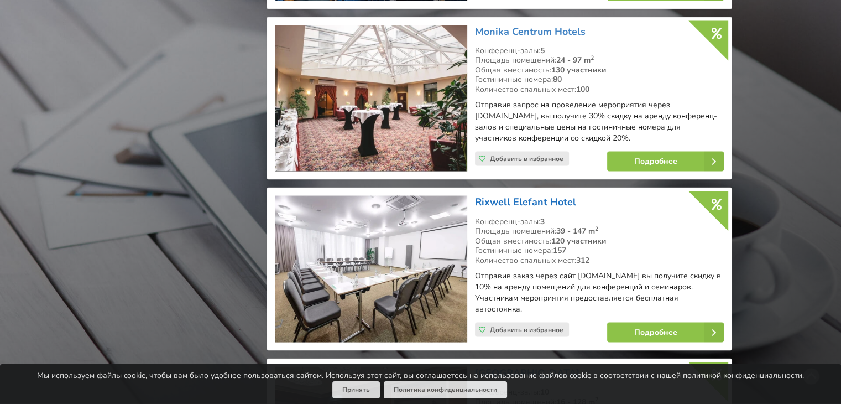
click at [534, 195] on link "Rixwell​ Elefant Hotel" at bounding box center [525, 201] width 101 height 13
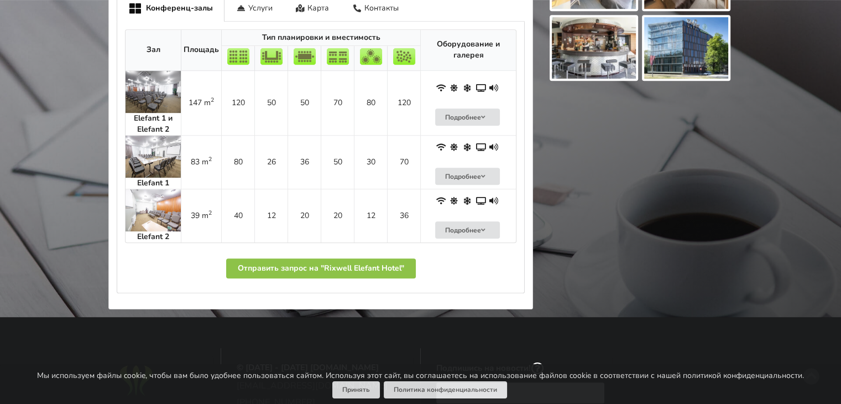
scroll to position [664, 0]
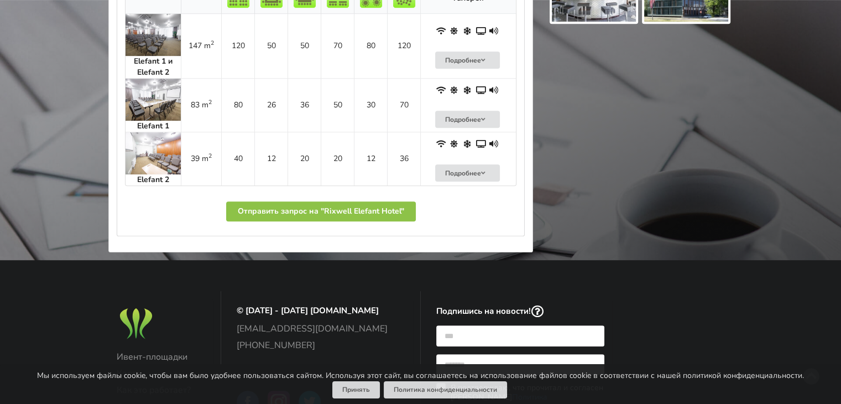
click at [149, 139] on img at bounding box center [153, 153] width 55 height 42
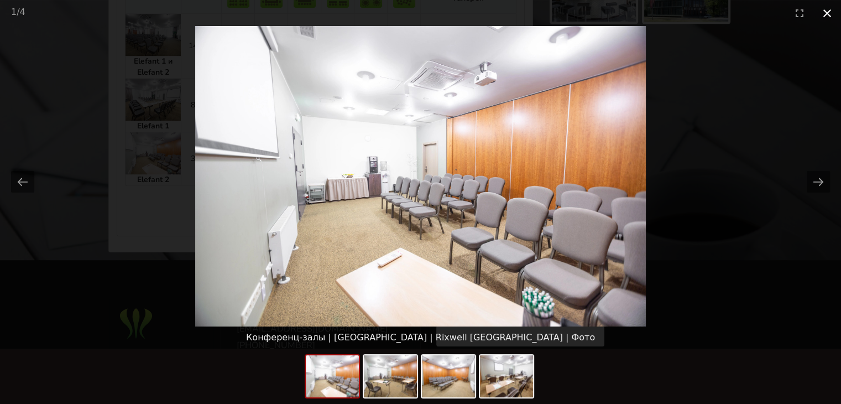
click at [825, 14] on button "Close gallery" at bounding box center [827, 13] width 28 height 26
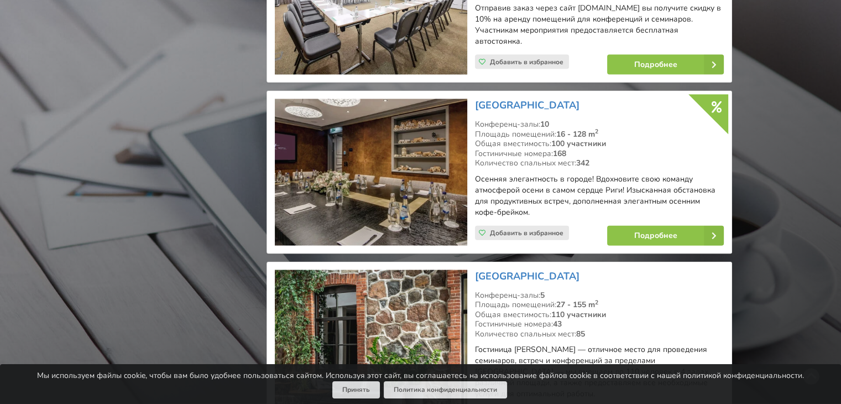
scroll to position [2433, 0]
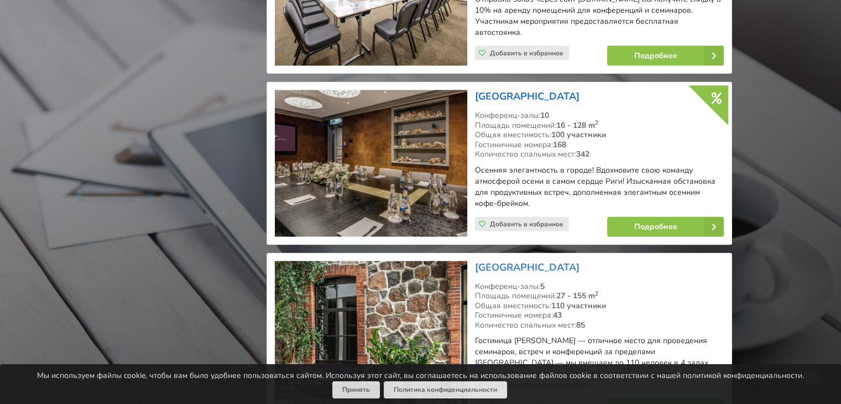
click at [513, 90] on link "[GEOGRAPHIC_DATA]" at bounding box center [527, 96] width 105 height 13
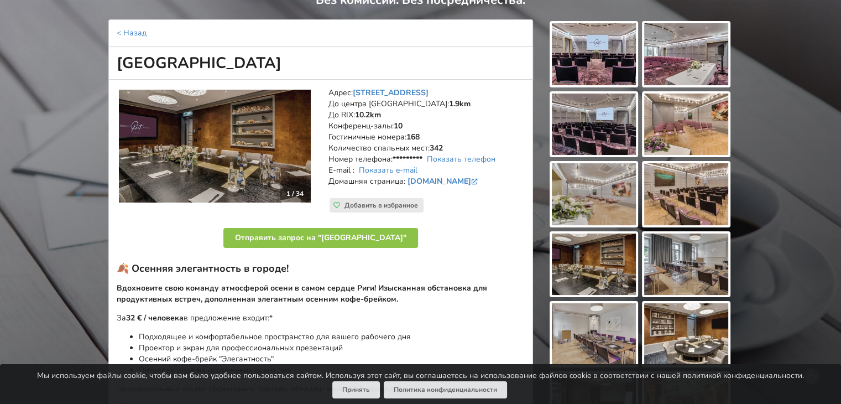
scroll to position [221, 0]
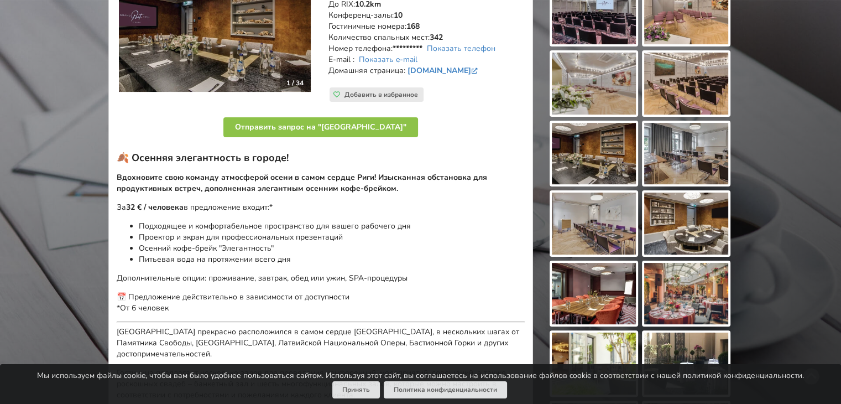
drag, startPoint x: 394, startPoint y: 129, endPoint x: 321, endPoint y: 244, distance: 135.8
click at [321, 243] on li "Проектор и экран для профессиональных презентаций" at bounding box center [332, 237] width 386 height 11
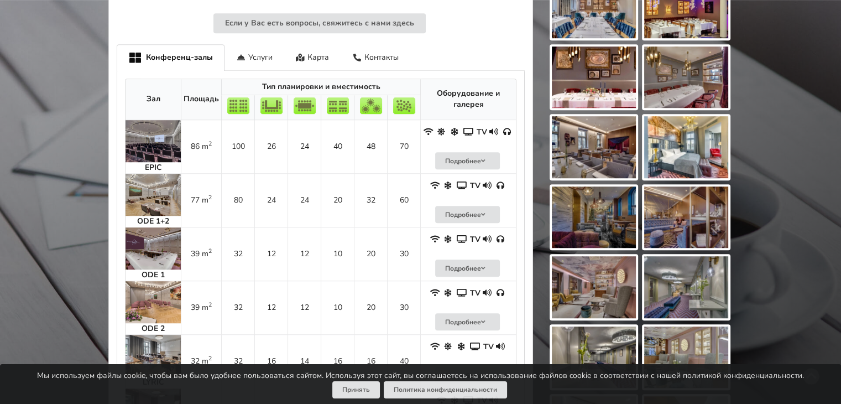
scroll to position [774, 0]
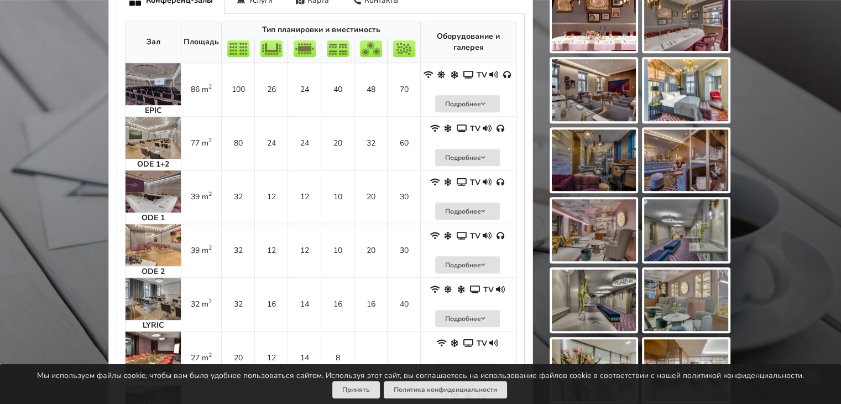
click at [155, 248] on img at bounding box center [153, 245] width 55 height 42
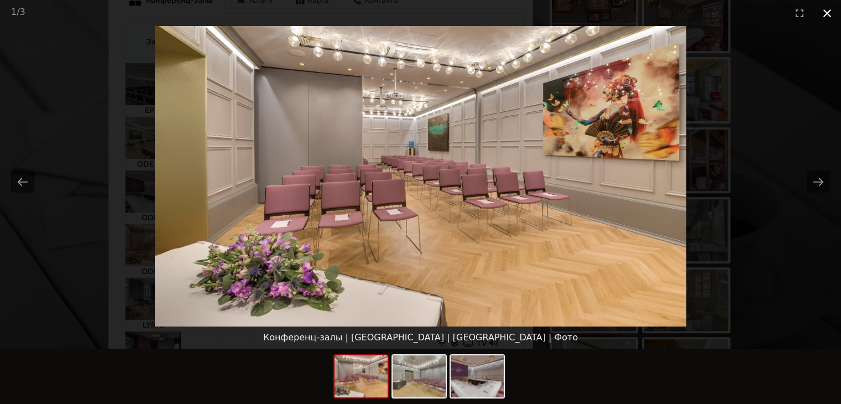
click at [823, 13] on button "Close gallery" at bounding box center [827, 13] width 28 height 26
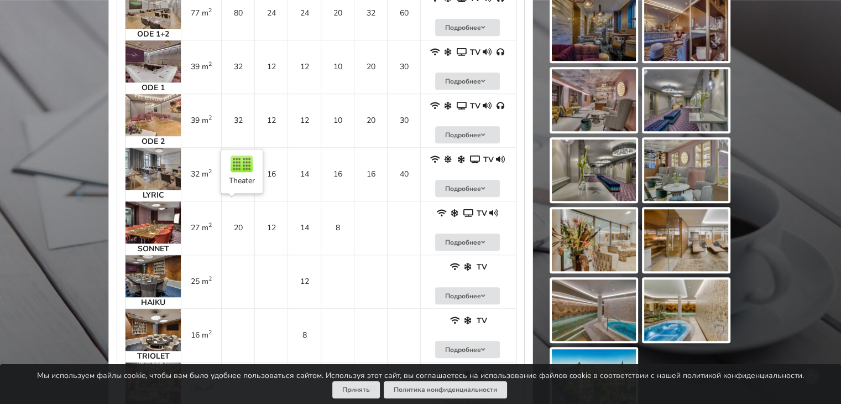
scroll to position [885, 0]
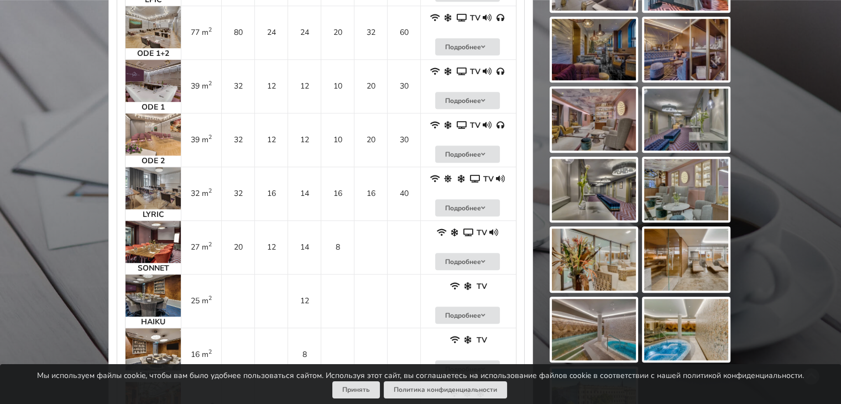
click at [150, 133] on img at bounding box center [153, 134] width 55 height 42
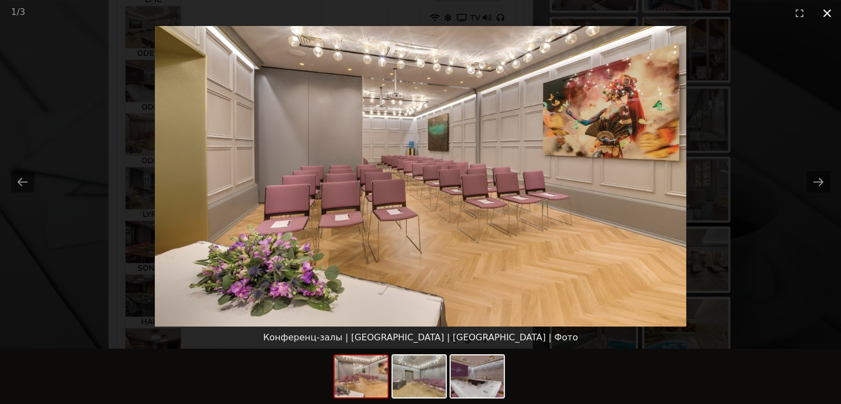
click at [829, 12] on button "Close gallery" at bounding box center [827, 13] width 28 height 26
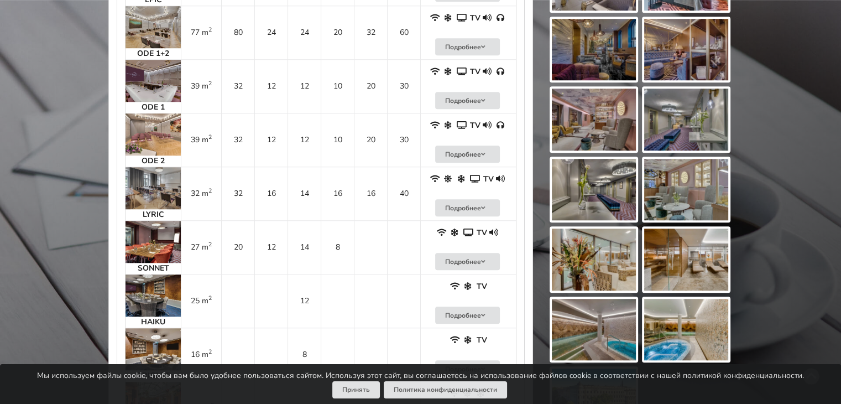
click at [159, 186] on img at bounding box center [153, 188] width 55 height 42
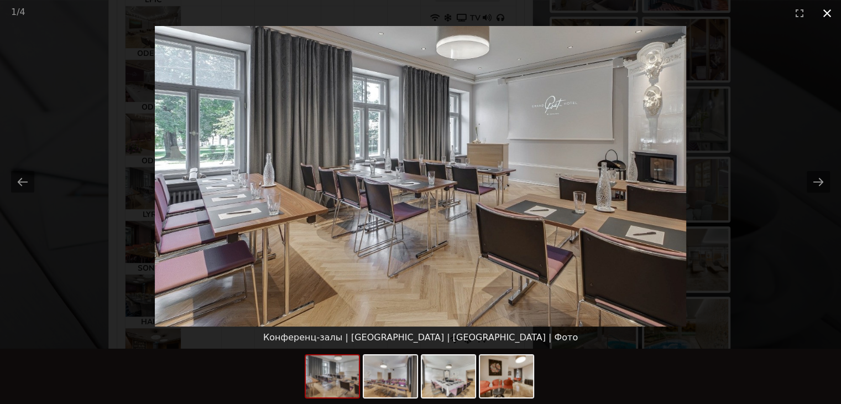
click at [832, 10] on button "Close gallery" at bounding box center [827, 13] width 28 height 26
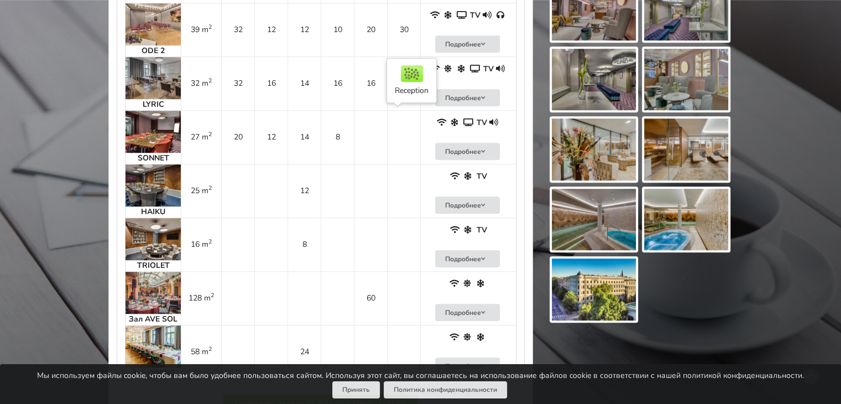
scroll to position [995, 0]
click at [184, 133] on td "27 m 2" at bounding box center [201, 136] width 40 height 54
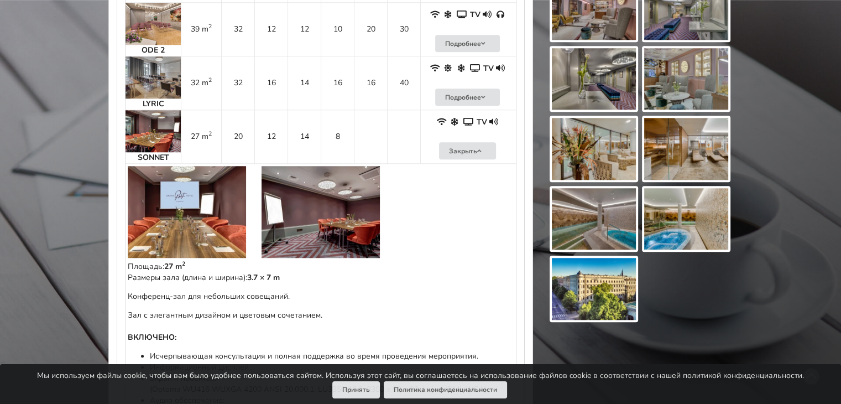
click at [184, 133] on td "27 m 2" at bounding box center [201, 136] width 40 height 54
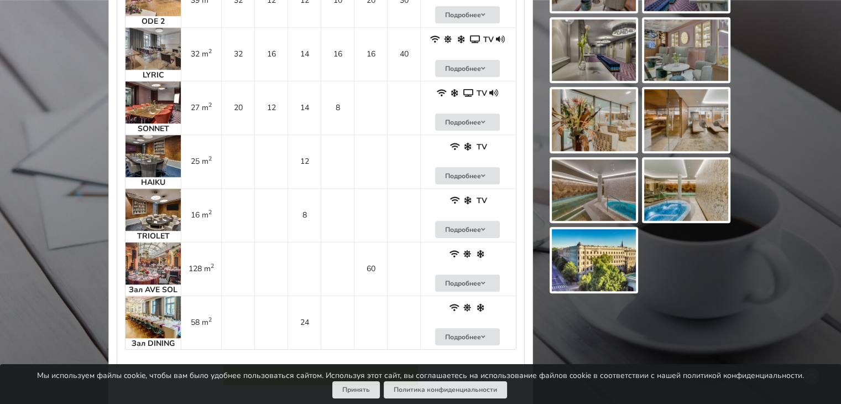
scroll to position [1051, 0]
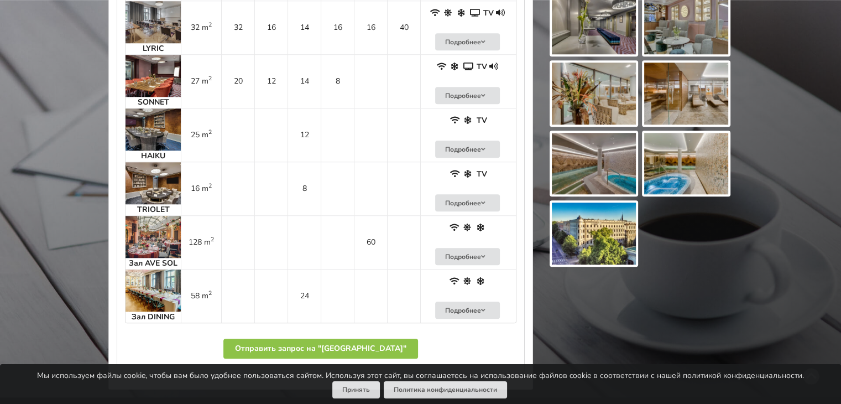
click at [160, 135] on img at bounding box center [153, 129] width 55 height 42
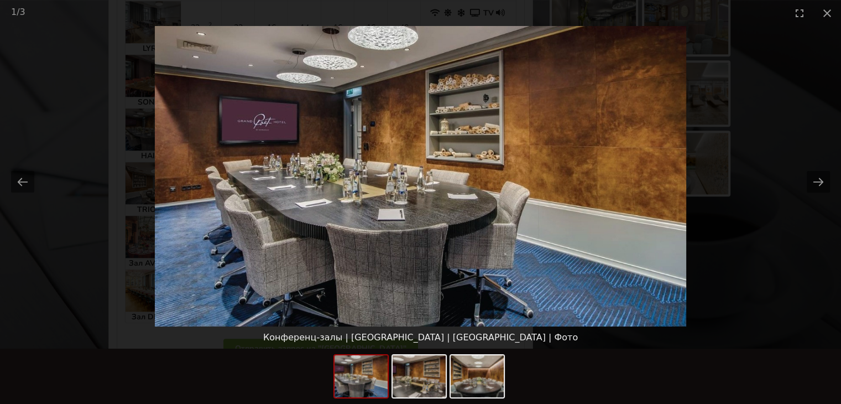
scroll to position [0, 0]
click at [160, 135] on picture at bounding box center [420, 176] width 841 height 300
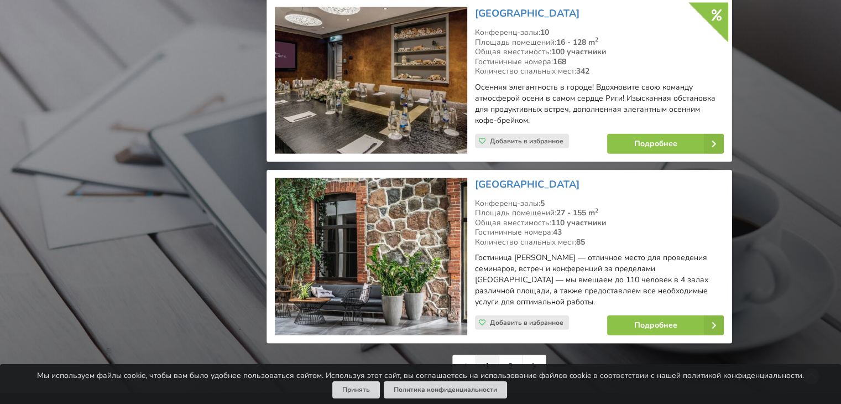
scroll to position [2599, 0]
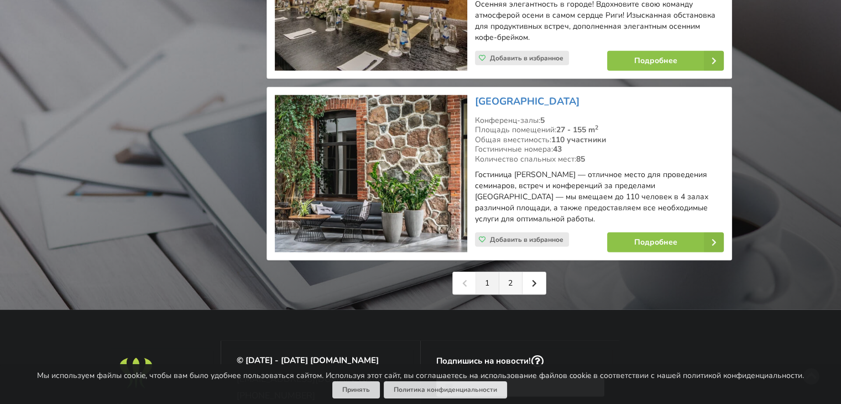
click at [510, 272] on link "2" at bounding box center [510, 283] width 23 height 22
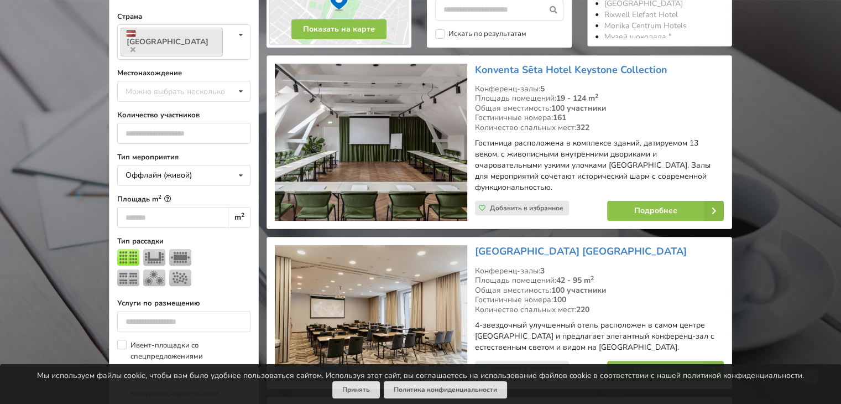
scroll to position [276, 0]
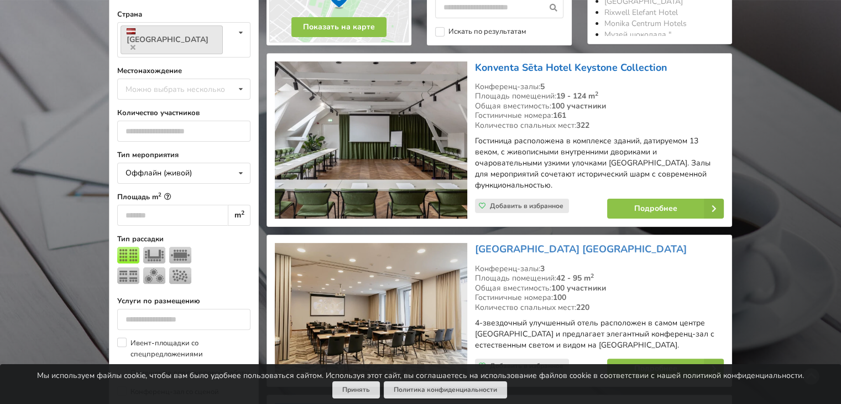
click at [523, 65] on link "Konventa Sēta Hotel Keystone Collection" at bounding box center [571, 67] width 192 height 13
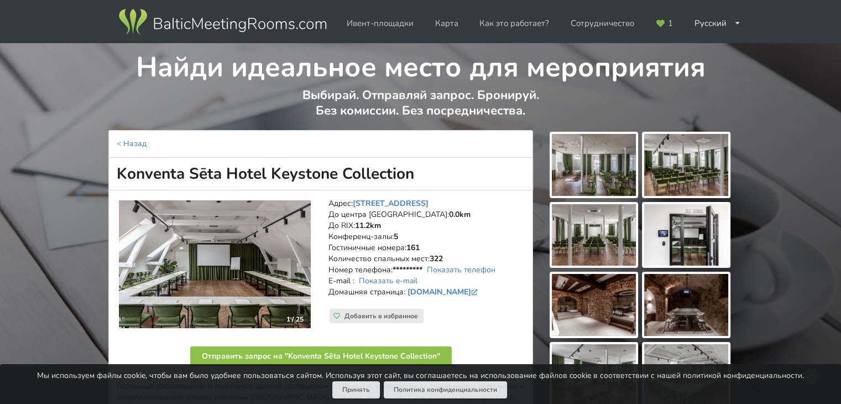
scroll to position [55, 0]
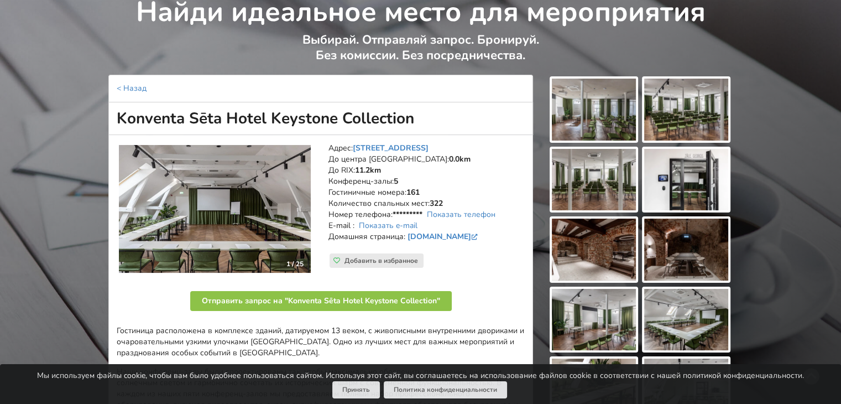
click at [669, 116] on img at bounding box center [686, 110] width 84 height 62
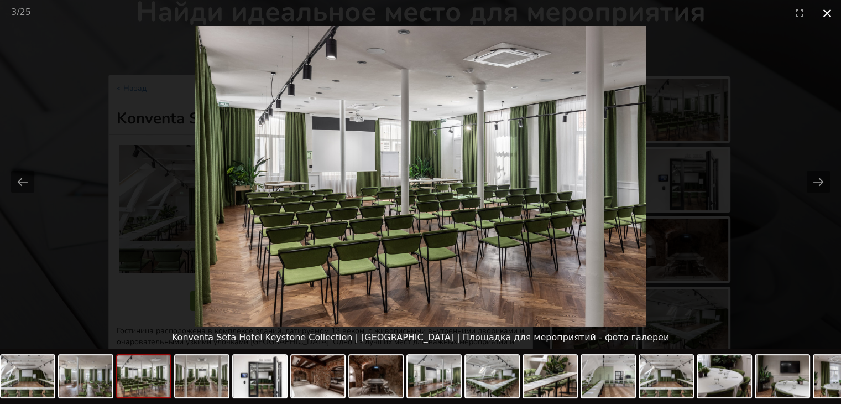
click at [826, 13] on button "Close gallery" at bounding box center [827, 13] width 28 height 26
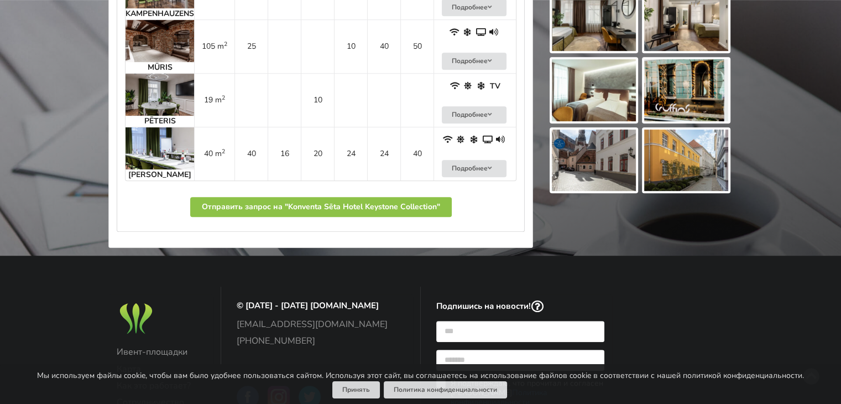
scroll to position [664, 0]
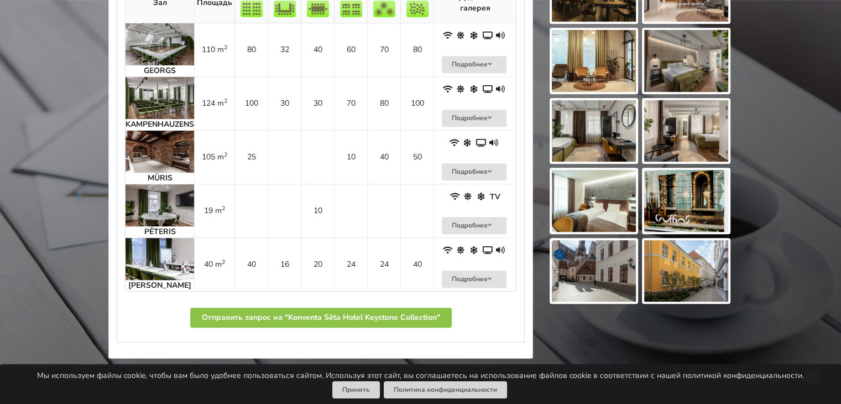
click at [158, 151] on img at bounding box center [160, 152] width 69 height 42
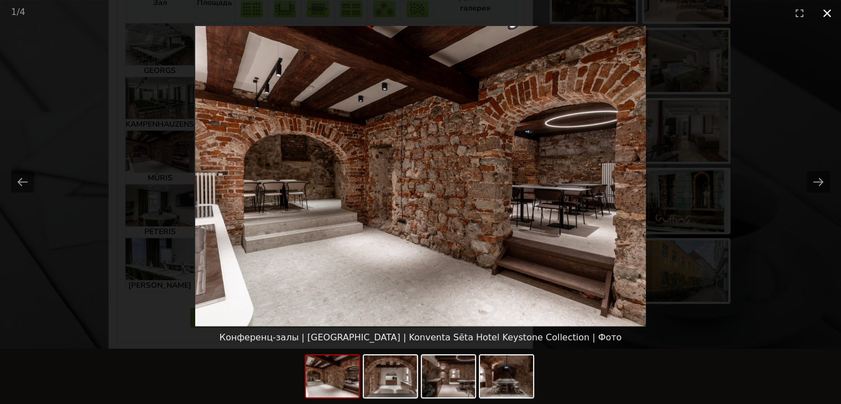
click at [825, 11] on button "Close gallery" at bounding box center [827, 13] width 28 height 26
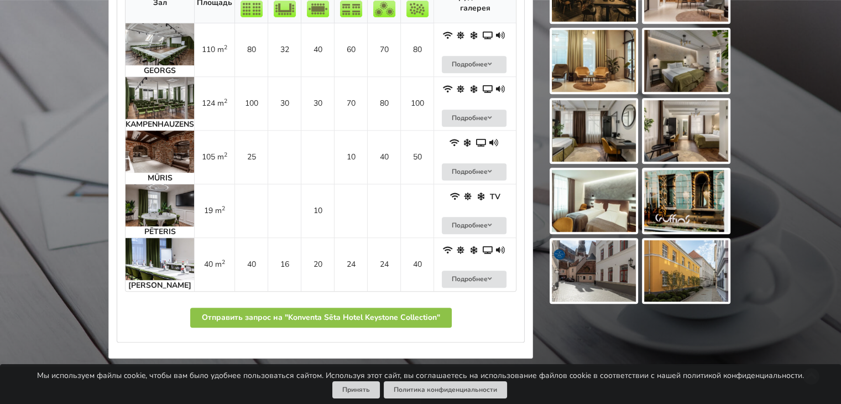
click at [160, 254] on img at bounding box center [160, 259] width 69 height 42
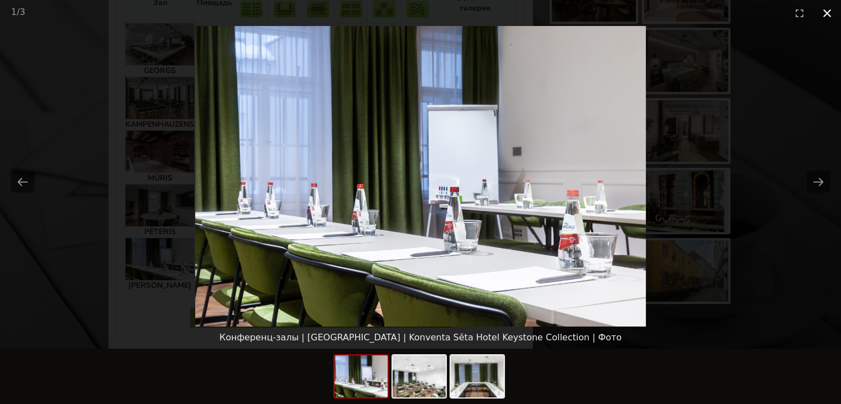
click at [827, 14] on button "Close gallery" at bounding box center [827, 13] width 28 height 26
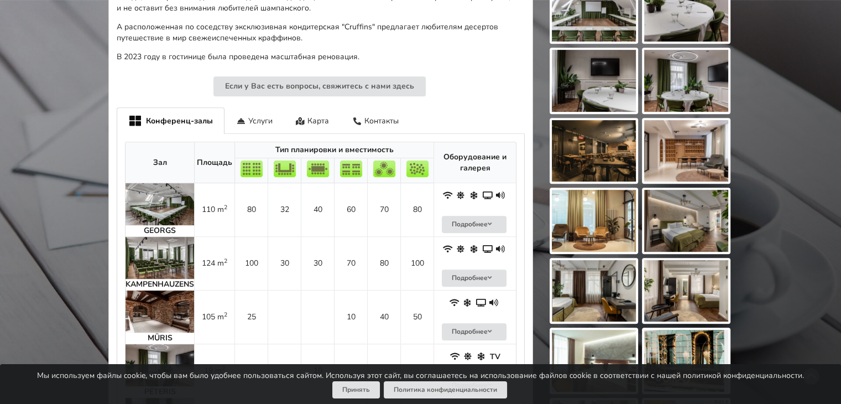
scroll to position [498, 0]
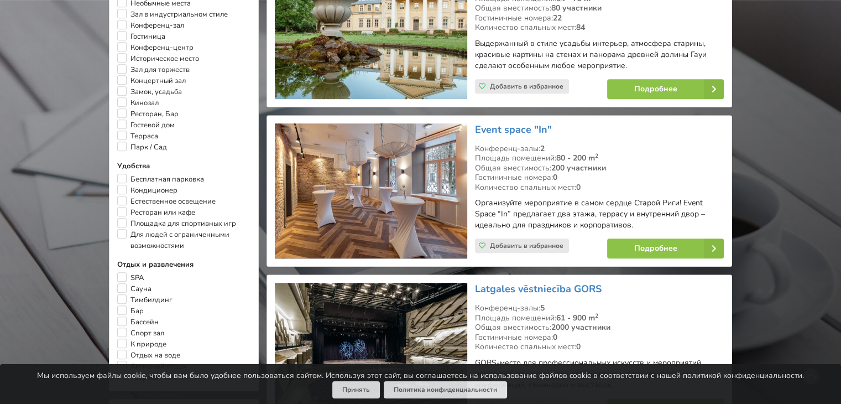
scroll to position [719, 0]
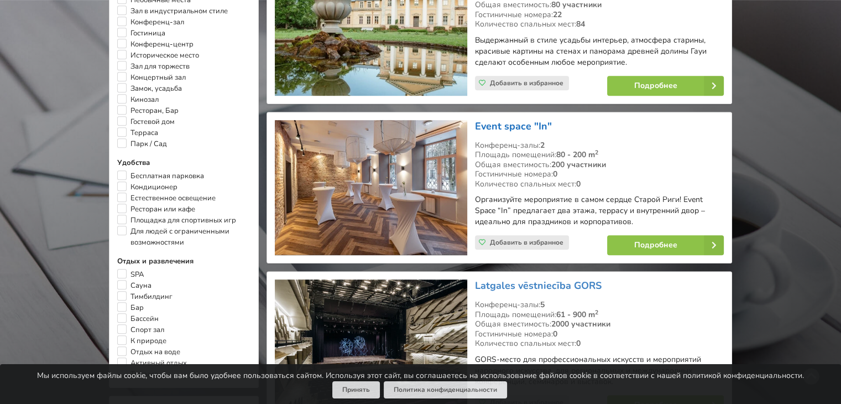
click at [502, 119] on link "Event space "In"" at bounding box center [513, 125] width 77 height 13
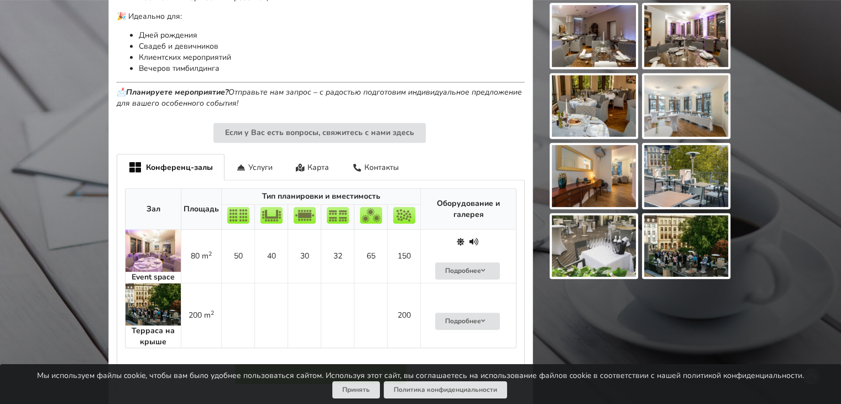
scroll to position [608, 0]
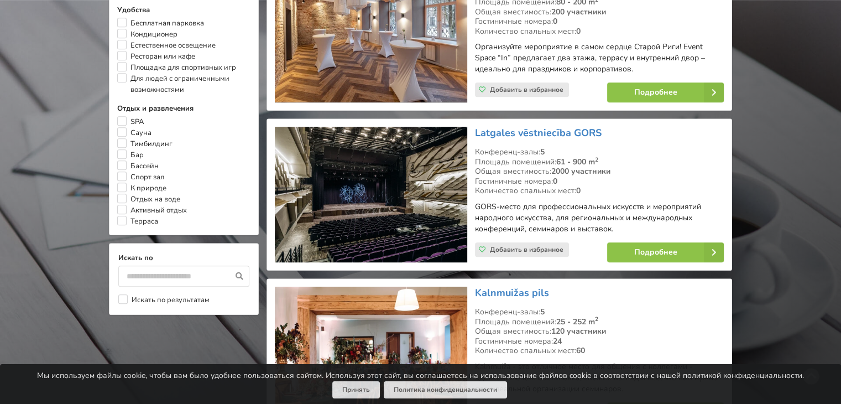
scroll to position [940, 0]
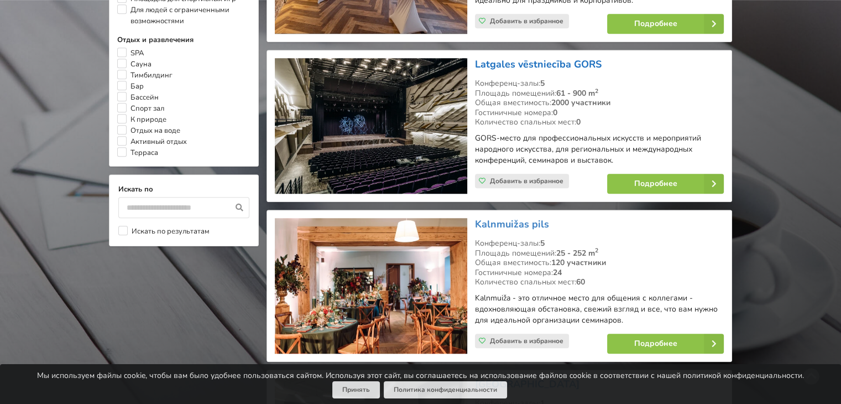
click at [507, 58] on link "Latgales vēstniecība GORS" at bounding box center [538, 64] width 127 height 13
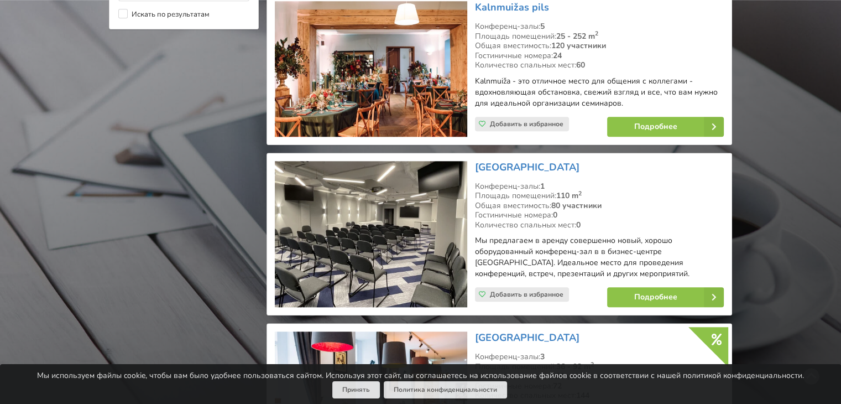
scroll to position [1161, 0]
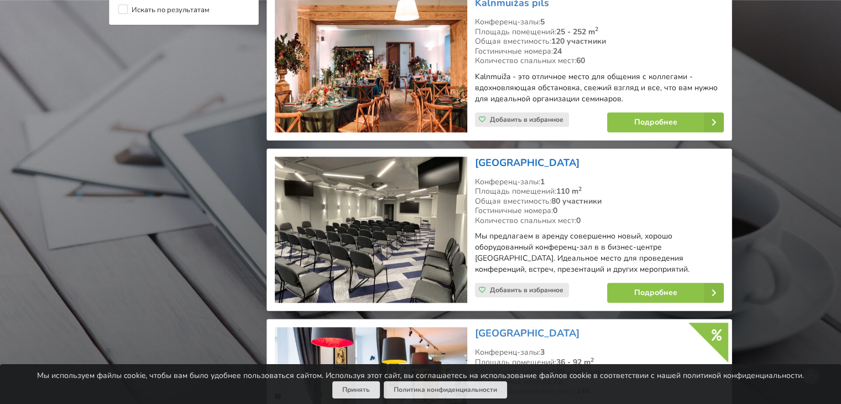
click at [495, 156] on link "[GEOGRAPHIC_DATA]" at bounding box center [527, 162] width 105 height 13
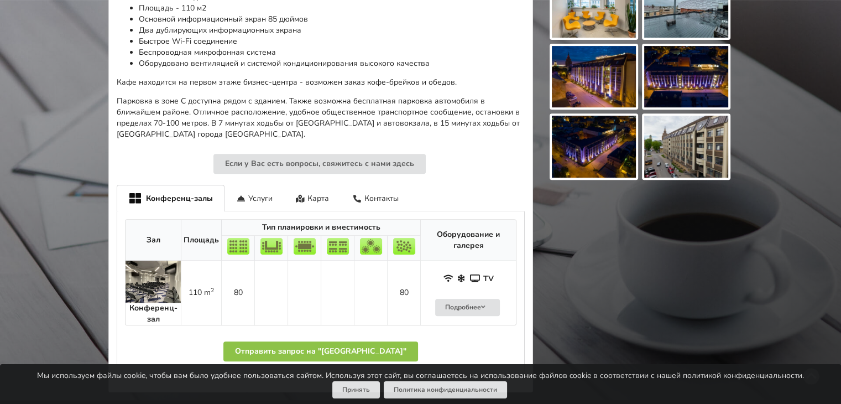
scroll to position [442, 0]
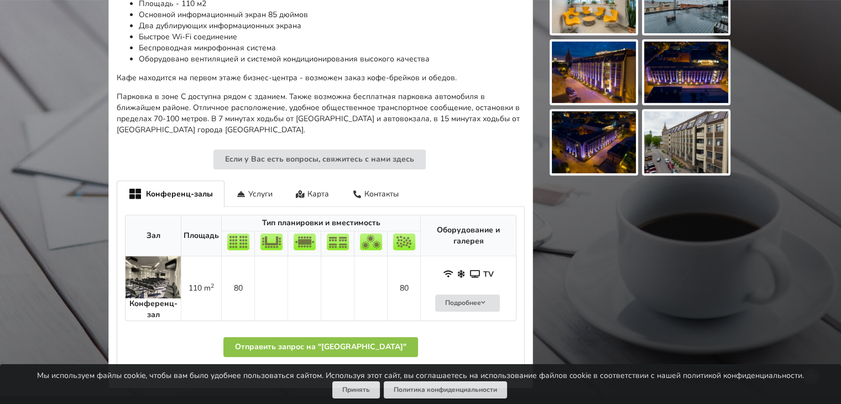
click at [138, 271] on img at bounding box center [153, 277] width 55 height 42
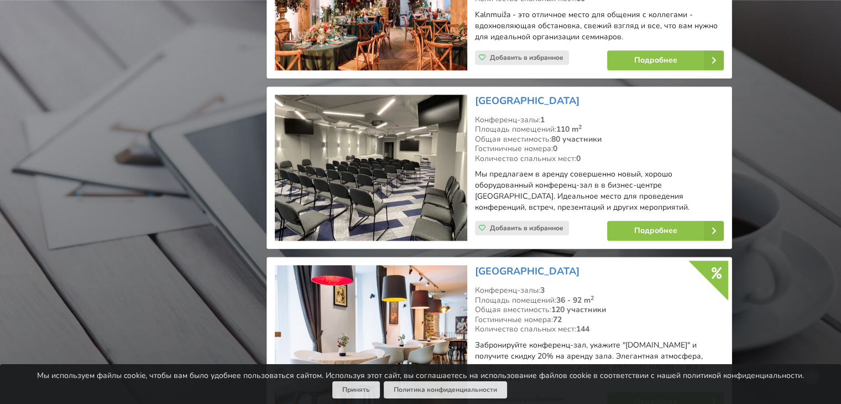
scroll to position [1327, 0]
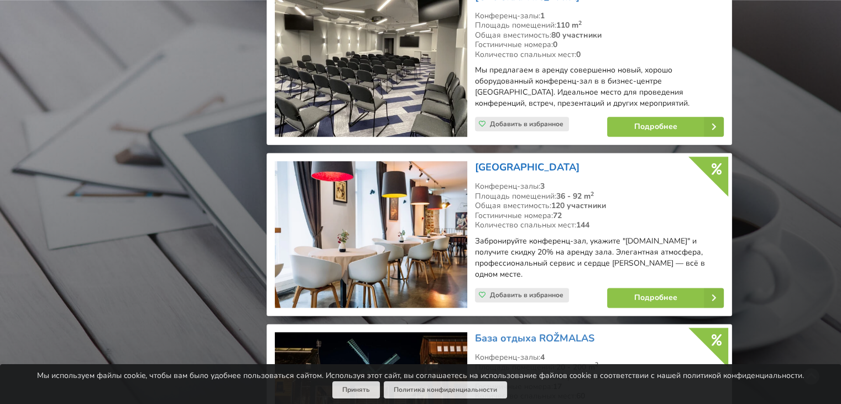
click at [522, 160] on link "[GEOGRAPHIC_DATA]" at bounding box center [527, 166] width 105 height 13
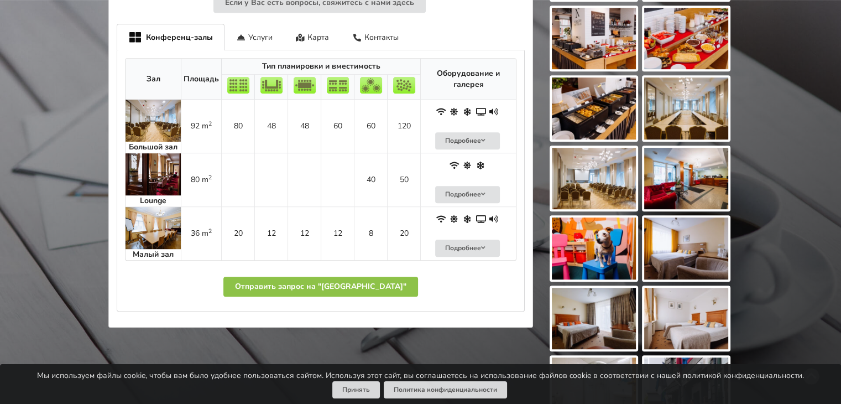
scroll to position [664, 0]
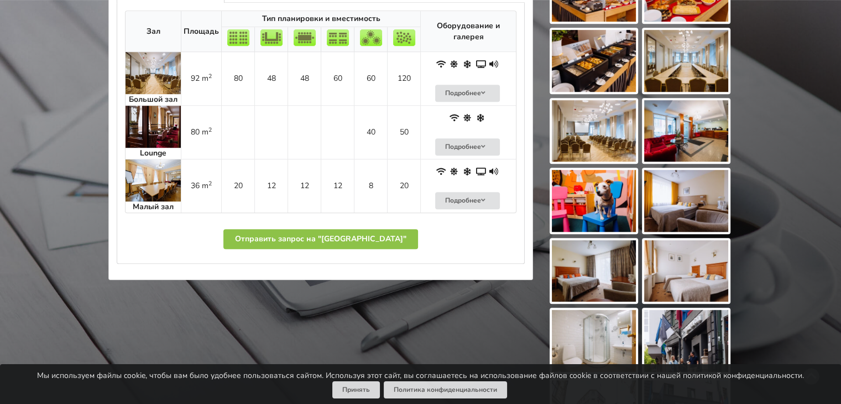
click at [152, 180] on img at bounding box center [153, 180] width 55 height 42
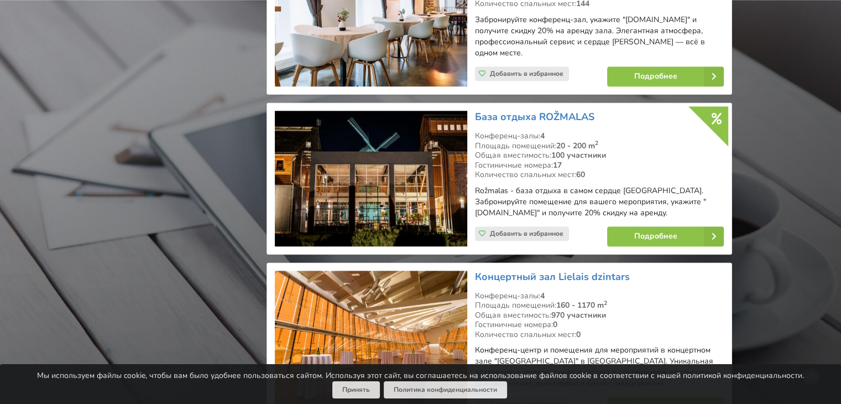
scroll to position [1659, 0]
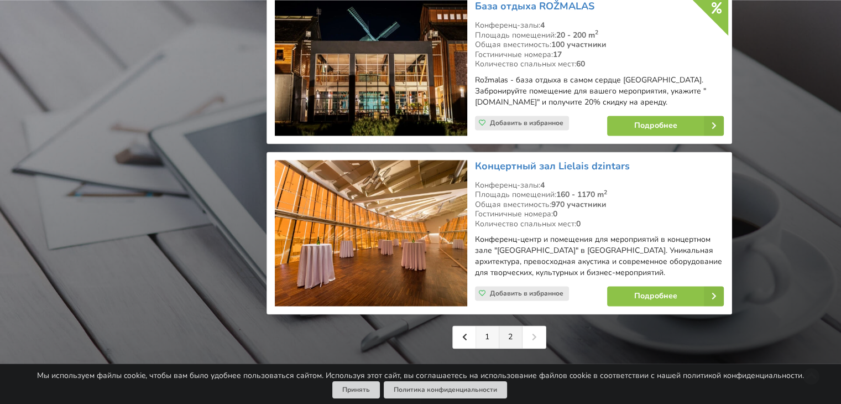
click at [487, 326] on link "1" at bounding box center [487, 337] width 23 height 22
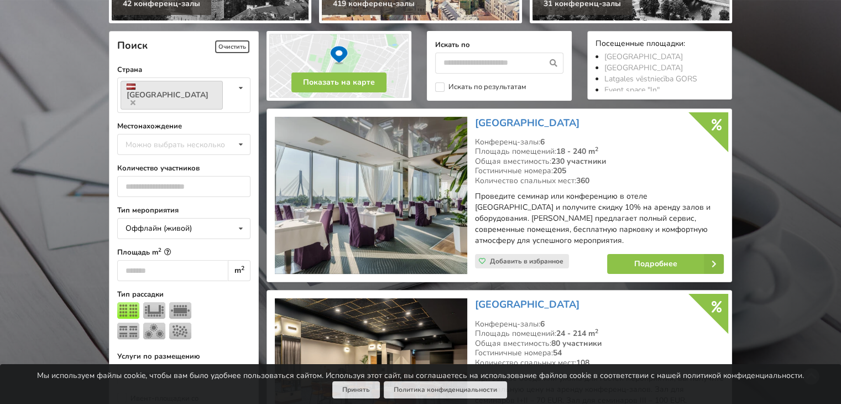
scroll to position [387, 0]
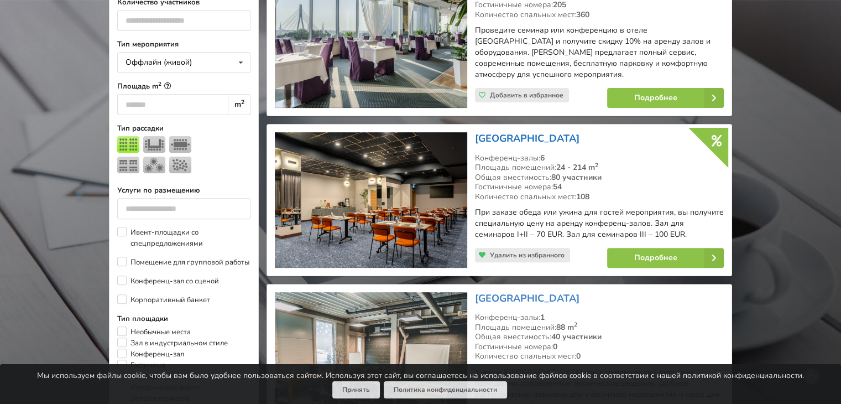
click at [495, 132] on link "[GEOGRAPHIC_DATA]" at bounding box center [527, 138] width 105 height 13
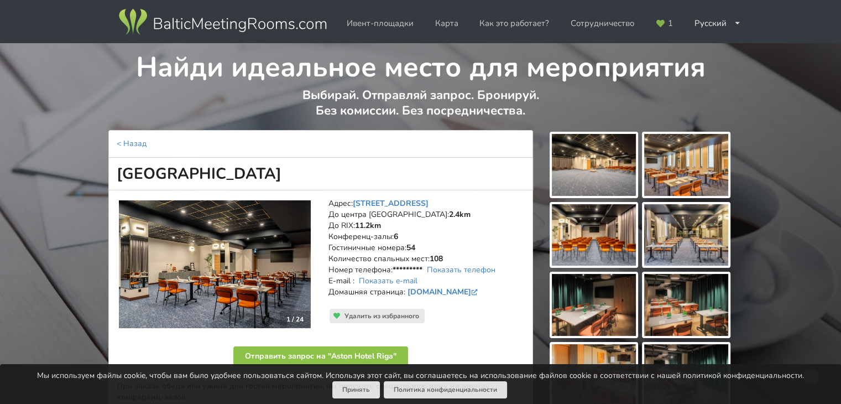
click at [569, 233] on img at bounding box center [594, 235] width 84 height 62
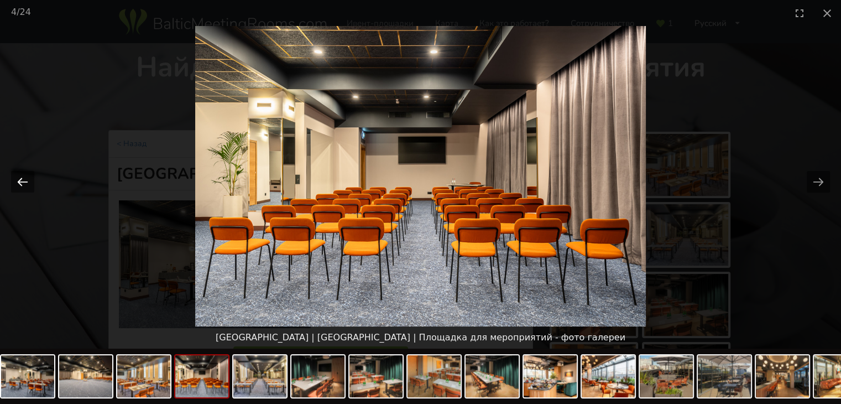
click at [13, 180] on button "Previous slide" at bounding box center [22, 182] width 23 height 22
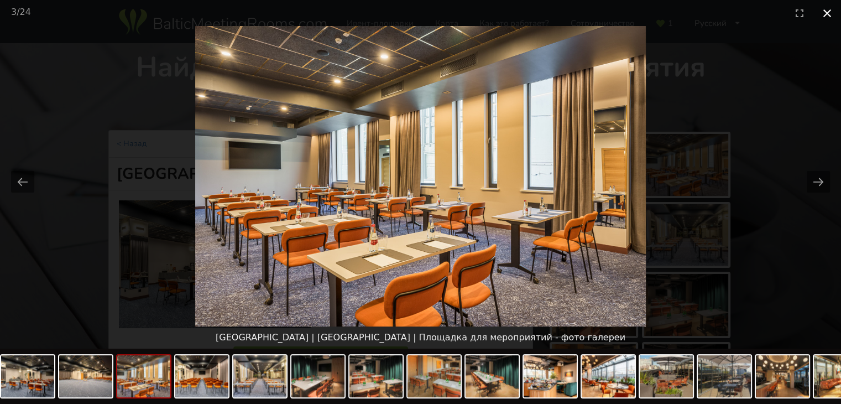
click at [828, 13] on button "Close gallery" at bounding box center [827, 13] width 28 height 26
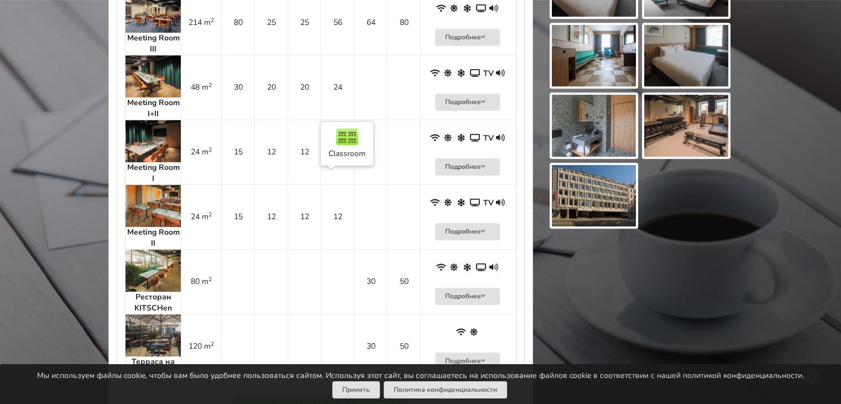
scroll to position [719, 0]
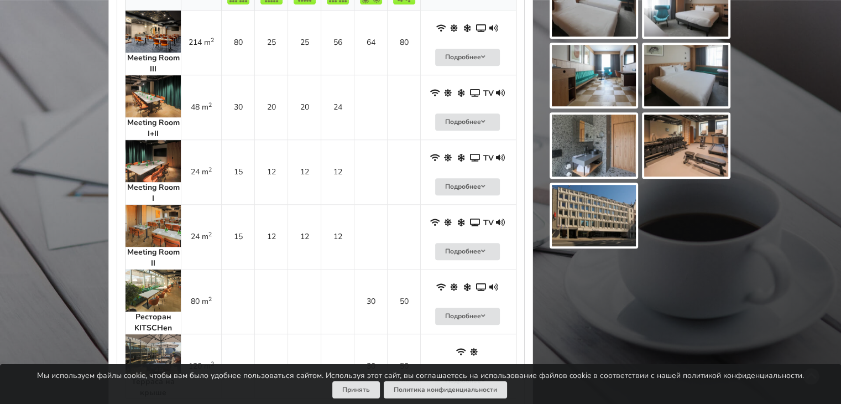
click at [143, 85] on img at bounding box center [153, 96] width 55 height 42
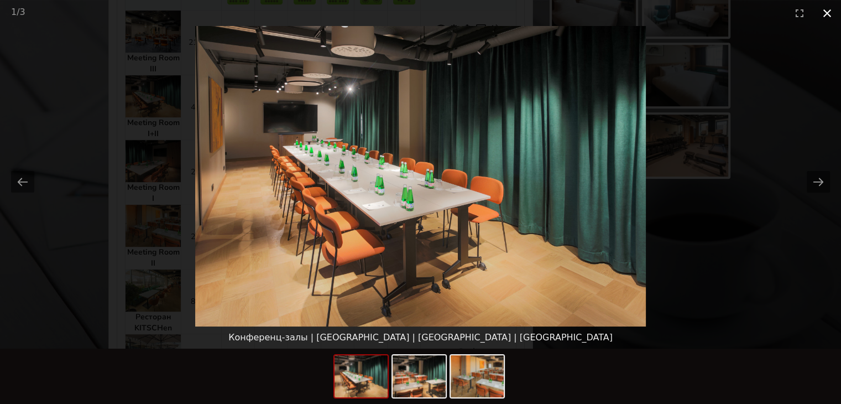
click at [832, 13] on button "Close gallery" at bounding box center [827, 13] width 28 height 26
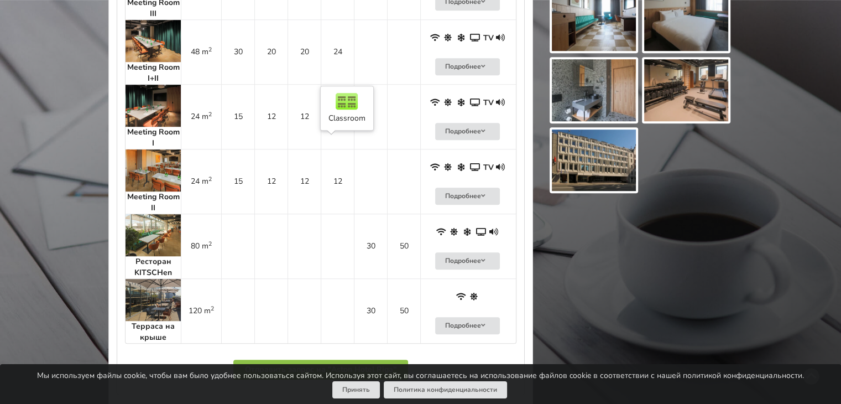
scroll to position [829, 0]
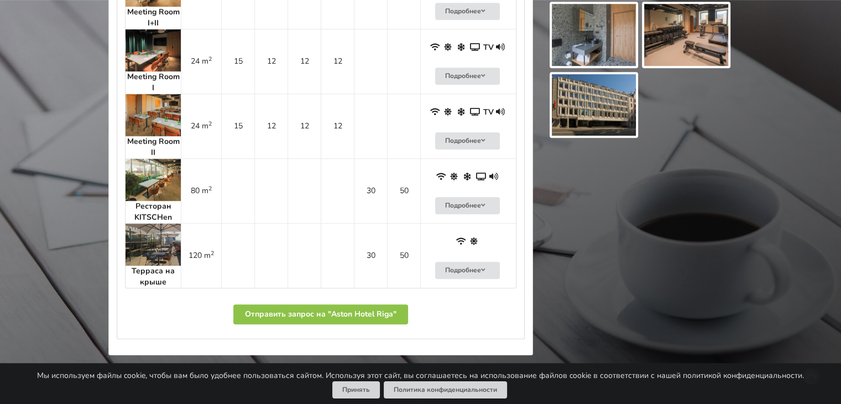
click at [161, 173] on img at bounding box center [153, 180] width 55 height 42
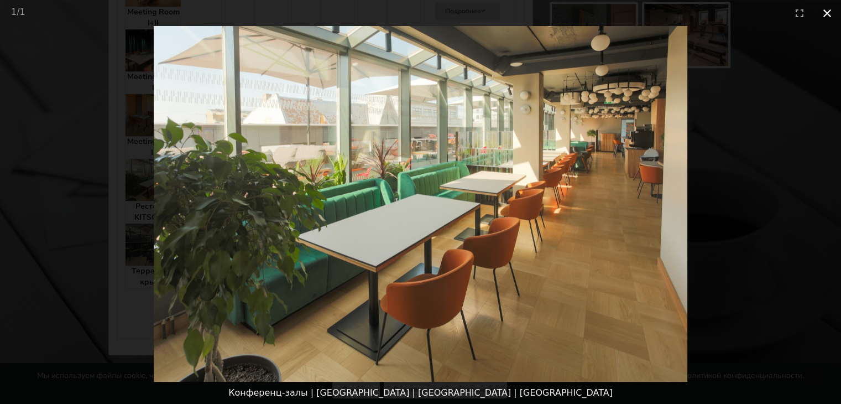
click at [824, 16] on button "Close gallery" at bounding box center [827, 13] width 28 height 26
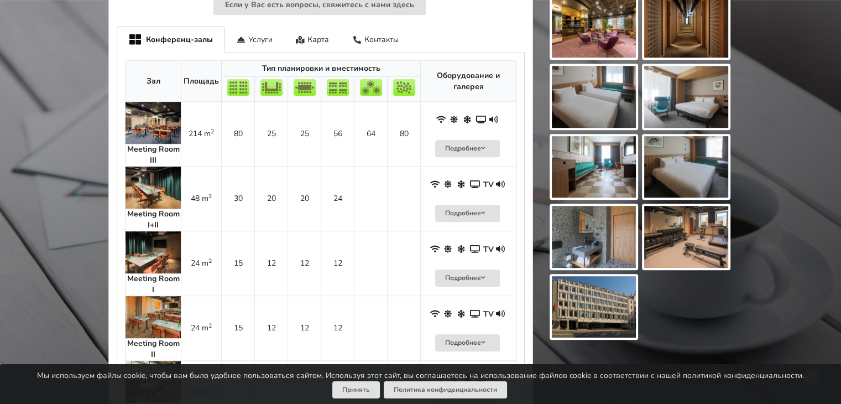
scroll to position [608, 0]
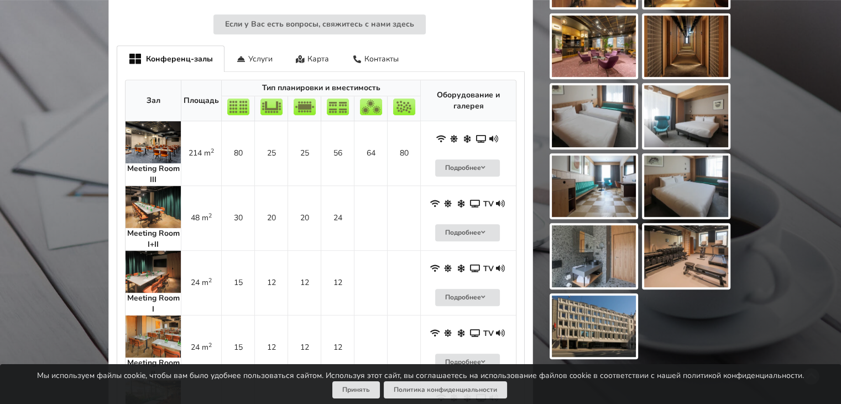
click at [143, 131] on img at bounding box center [153, 142] width 55 height 42
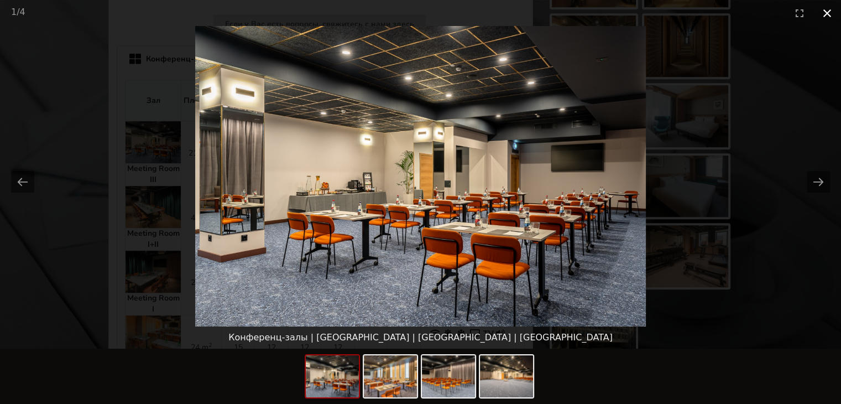
click at [827, 14] on button "Close gallery" at bounding box center [827, 13] width 28 height 26
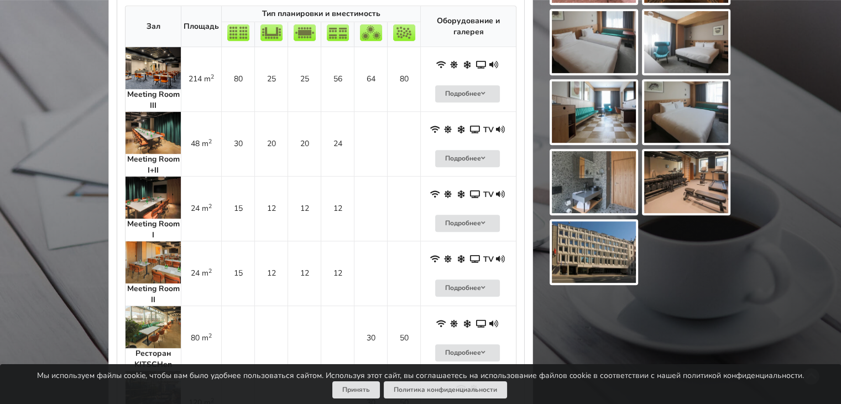
scroll to position [664, 0]
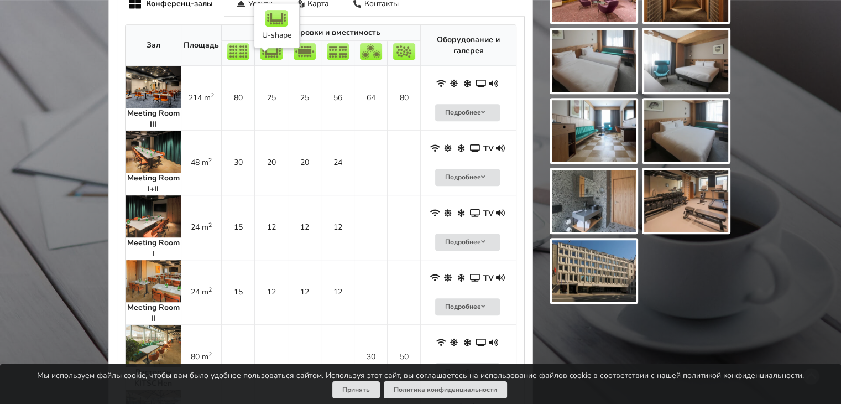
drag, startPoint x: 779, startPoint y: 32, endPoint x: 268, endPoint y: 82, distance: 513.4
click at [268, 82] on td "25" at bounding box center [270, 98] width 33 height 64
